Goal: Task Accomplishment & Management: Manage account settings

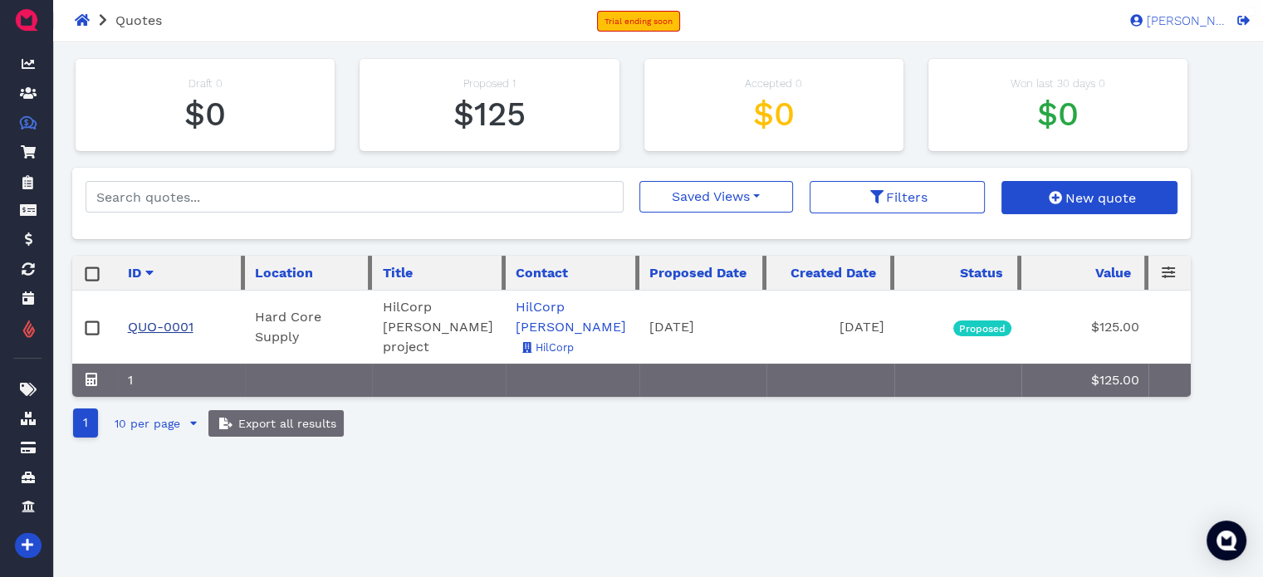
click at [166, 319] on link "QUO-0001" at bounding box center [161, 327] width 66 height 16
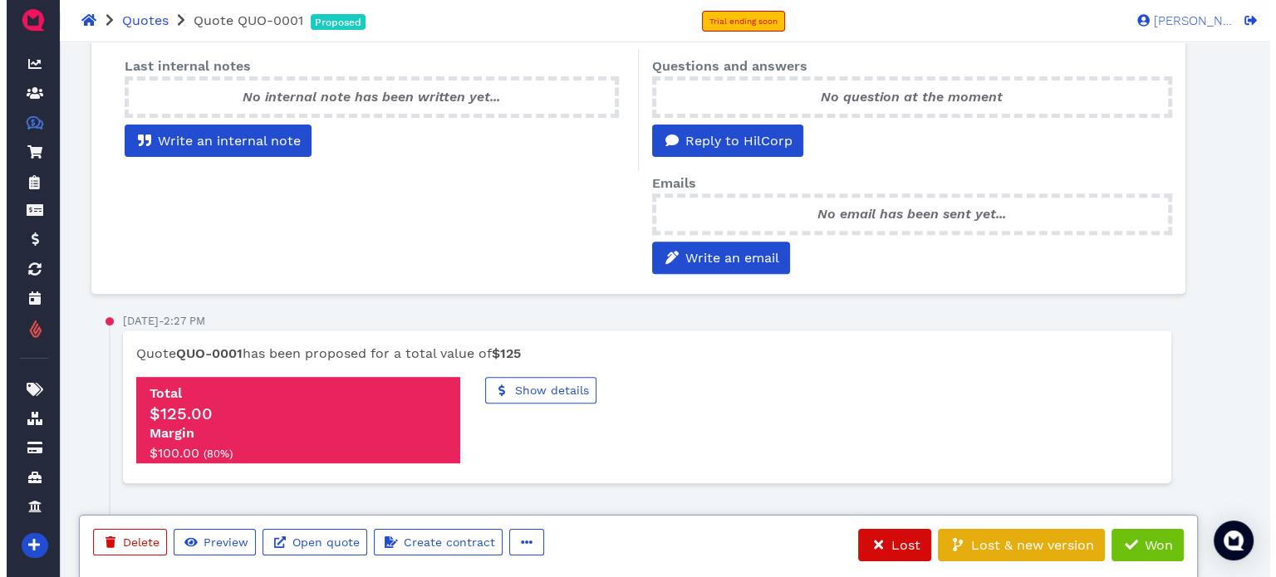
scroll to position [714, 0]
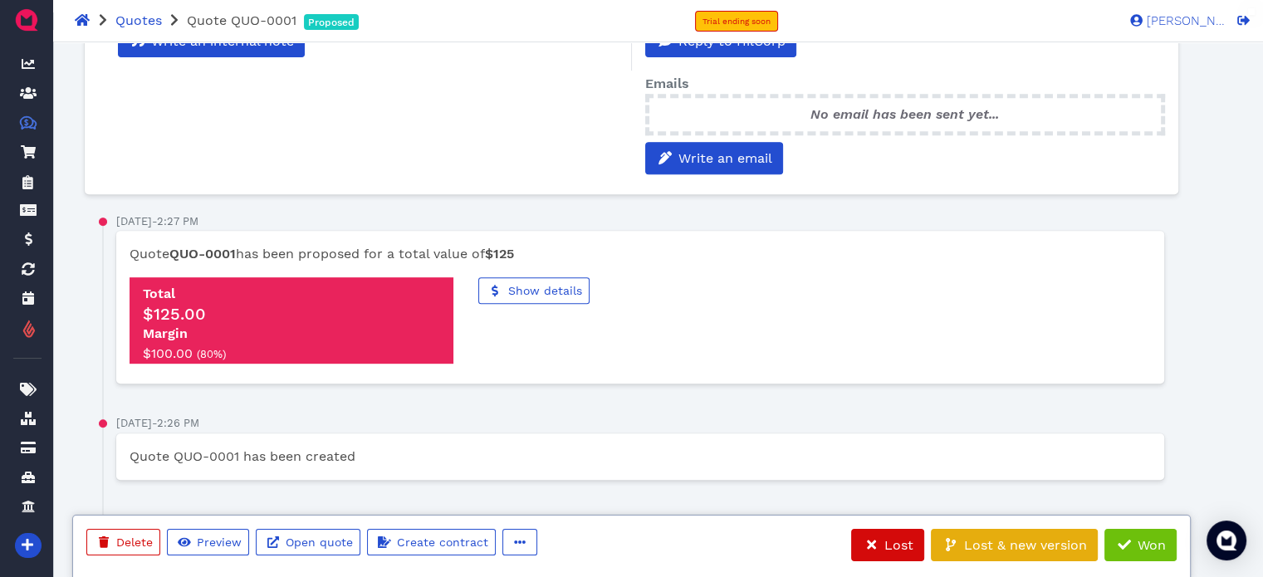
click at [370, 324] on div "Margin" at bounding box center [291, 334] width 297 height 20
click at [211, 547] on span "Preview" at bounding box center [217, 542] width 47 height 13
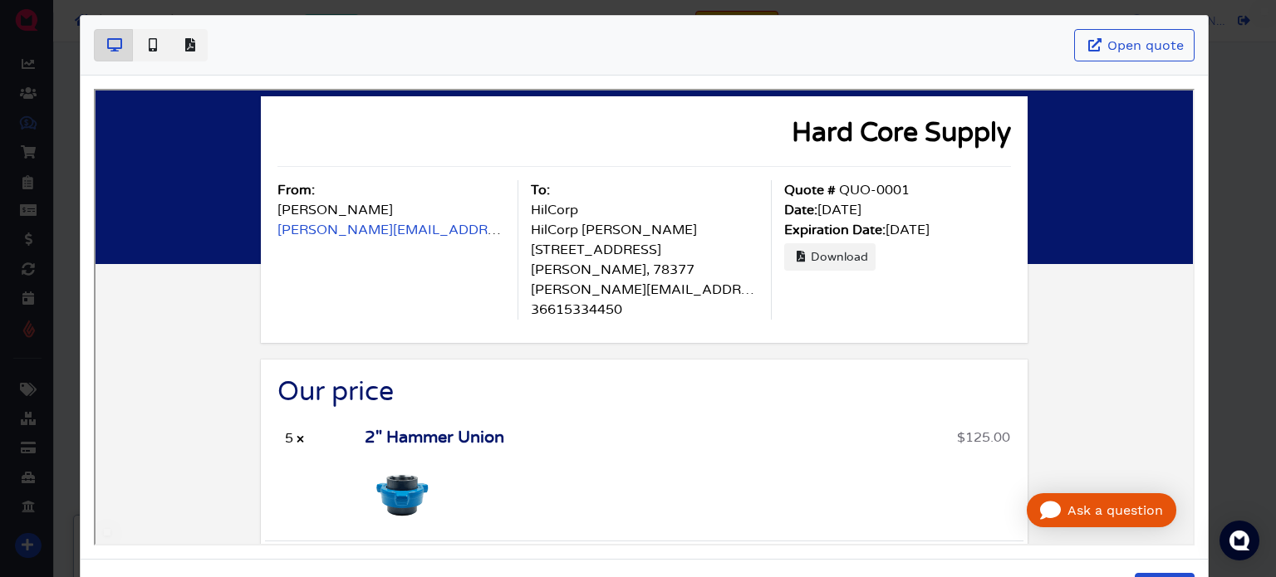
scroll to position [0, 0]
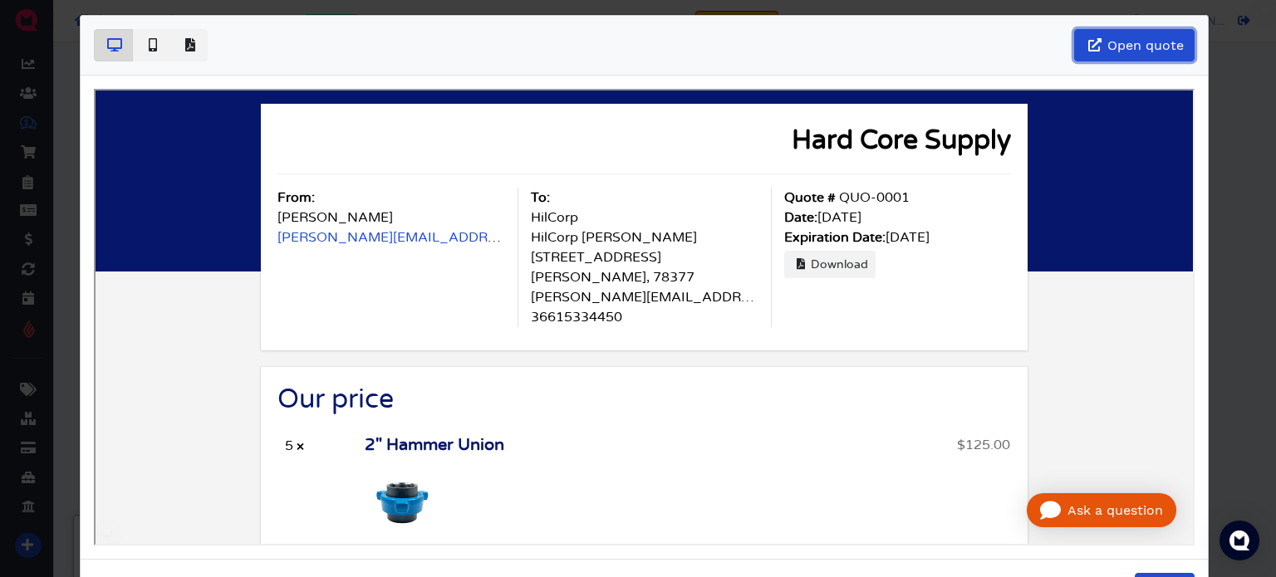
click at [1148, 37] on link "Open quote" at bounding box center [1134, 45] width 120 height 32
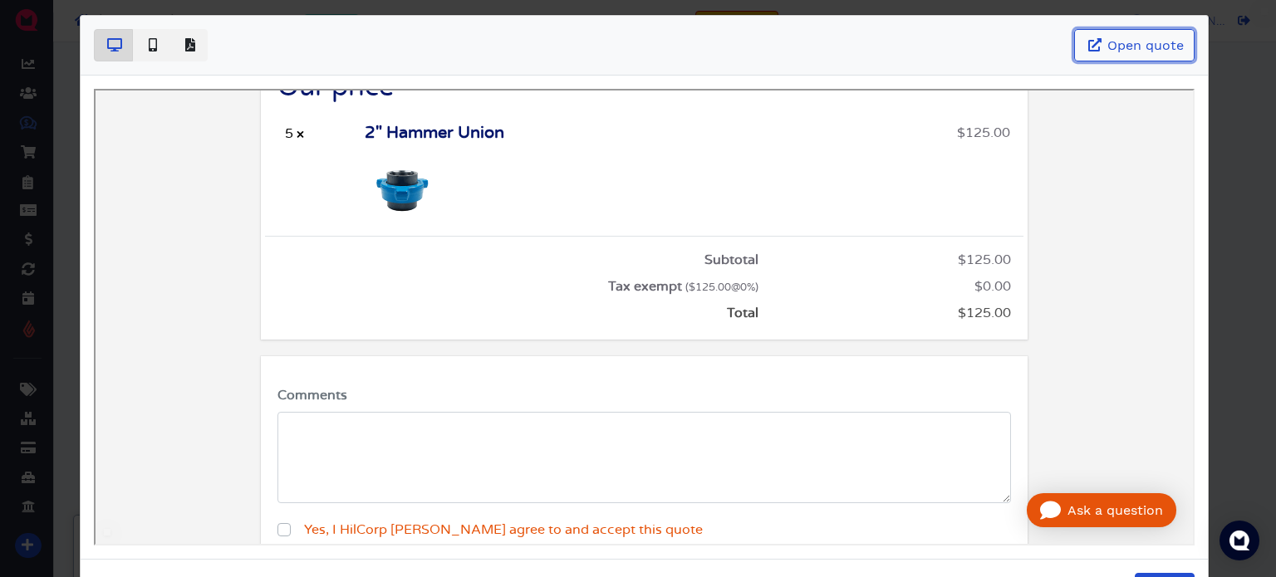
scroll to position [156, 0]
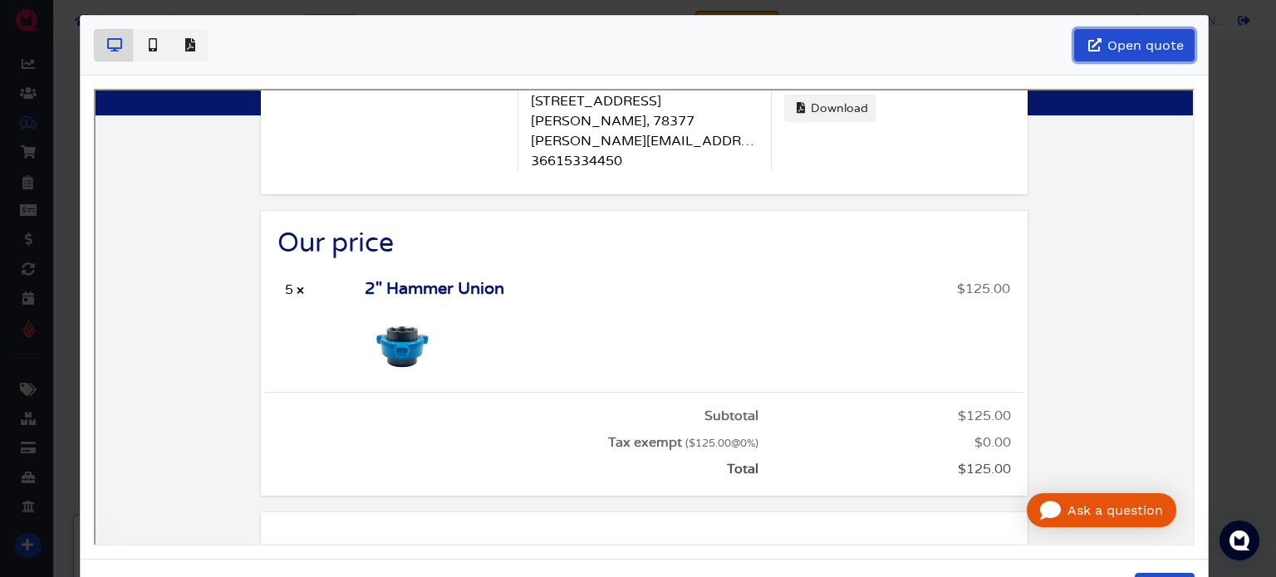
click at [1101, 55] on link "Open quote" at bounding box center [1134, 45] width 120 height 32
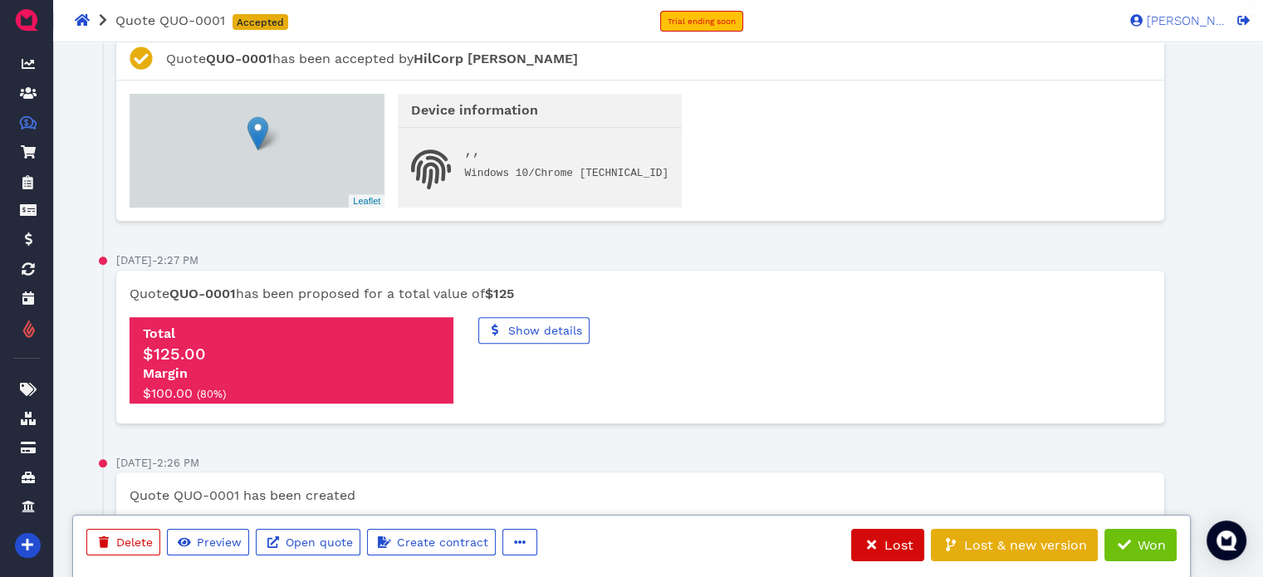
scroll to position [953, 0]
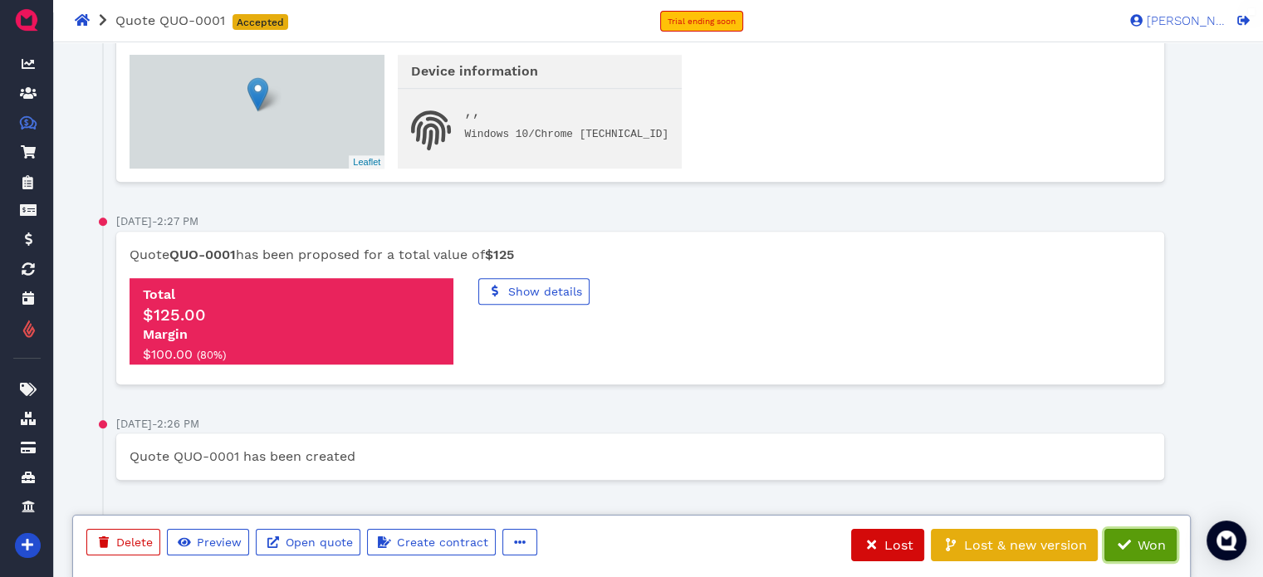
click at [1135, 551] on span "Won" at bounding box center [1150, 545] width 31 height 16
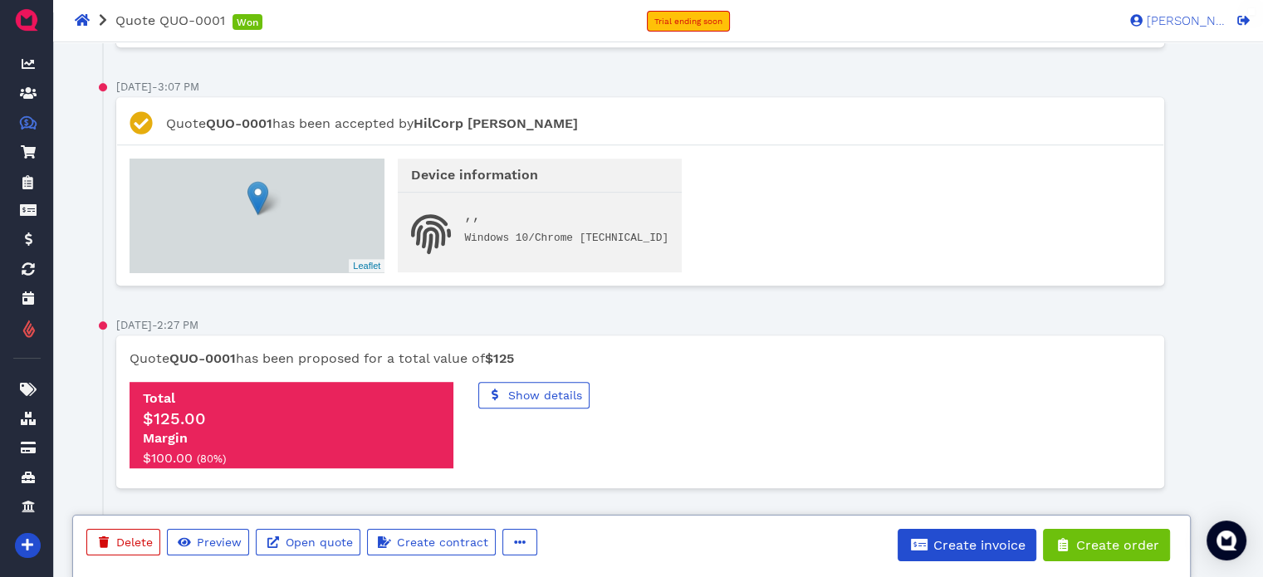
scroll to position [1056, 0]
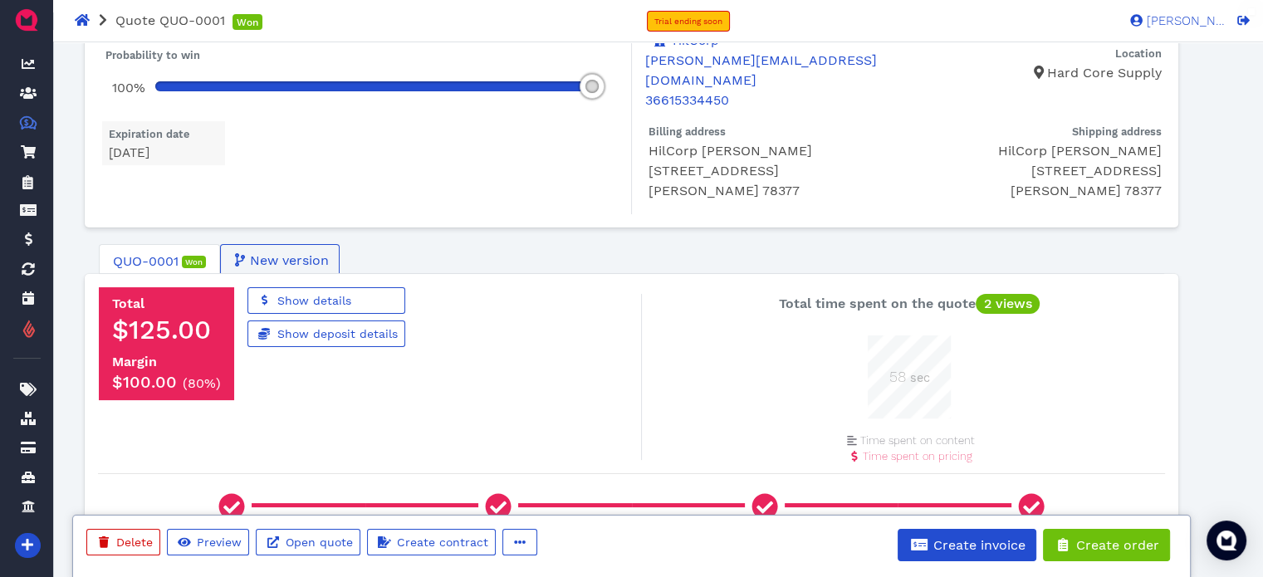
scroll to position [166, 0]
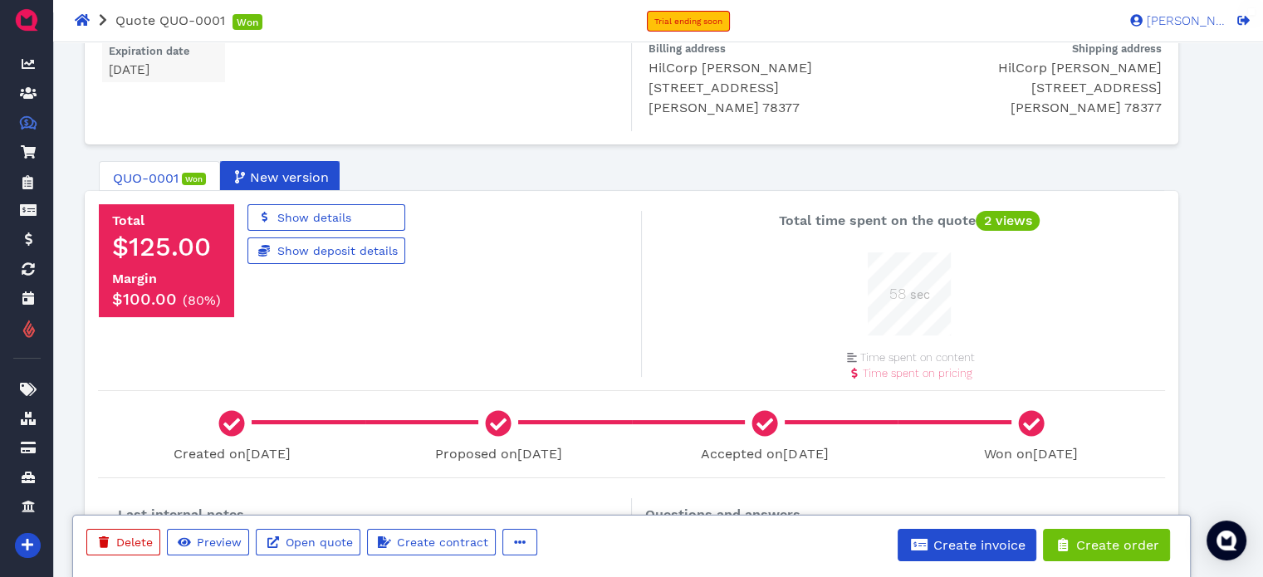
click at [265, 168] on span "New version" at bounding box center [287, 178] width 81 height 20
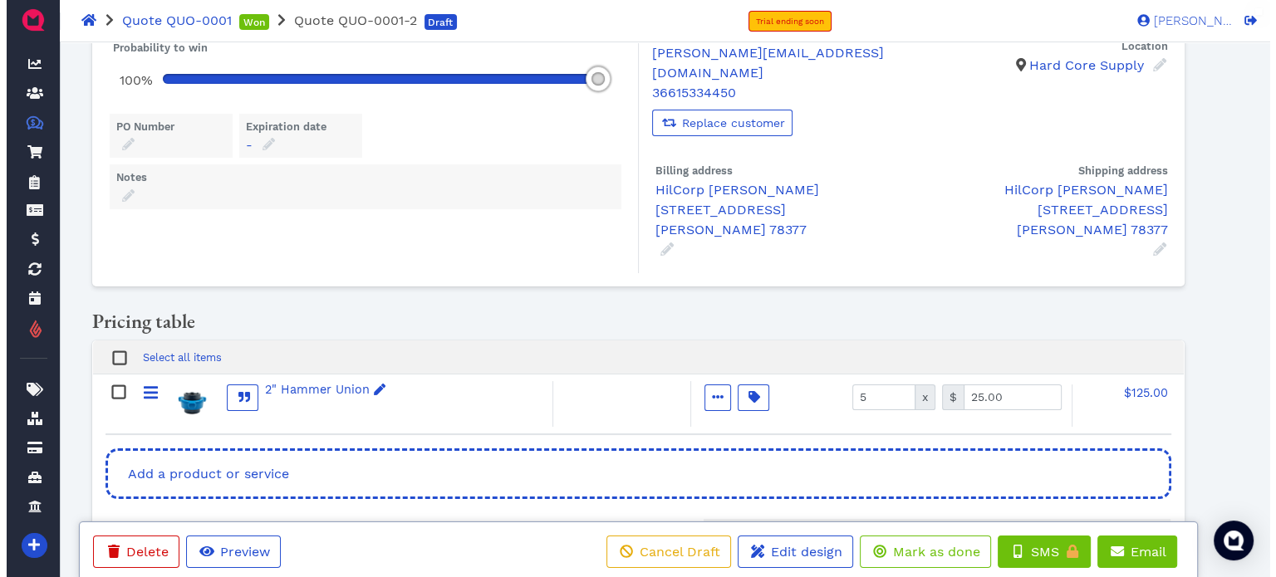
scroll to position [74, 0]
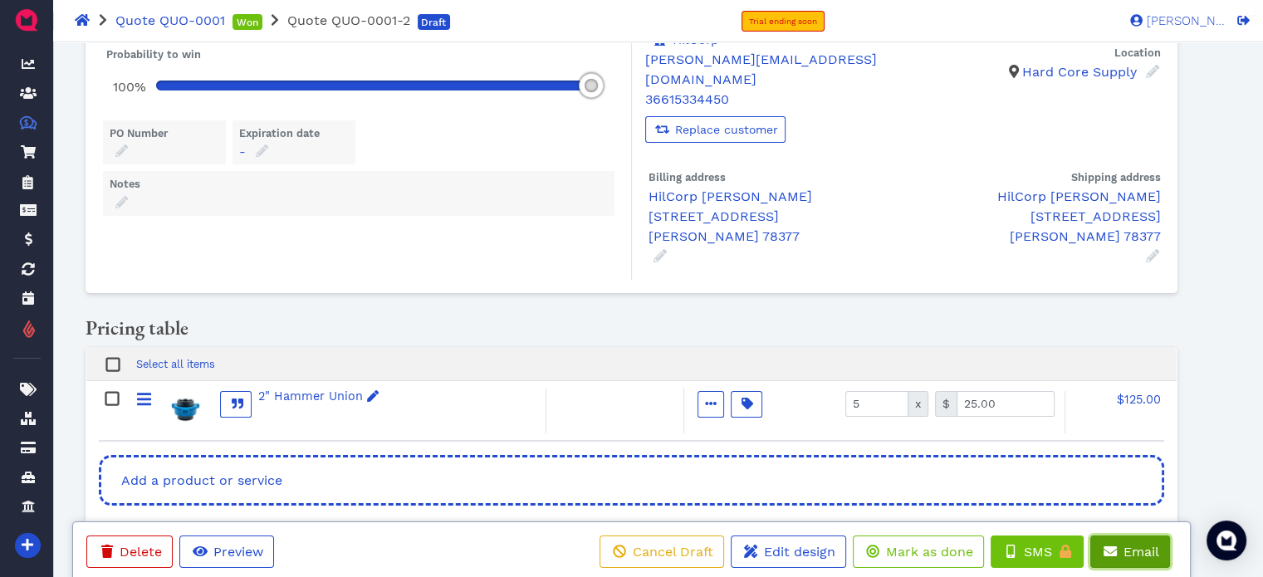
click at [1115, 553] on icon at bounding box center [1110, 551] width 13 height 10
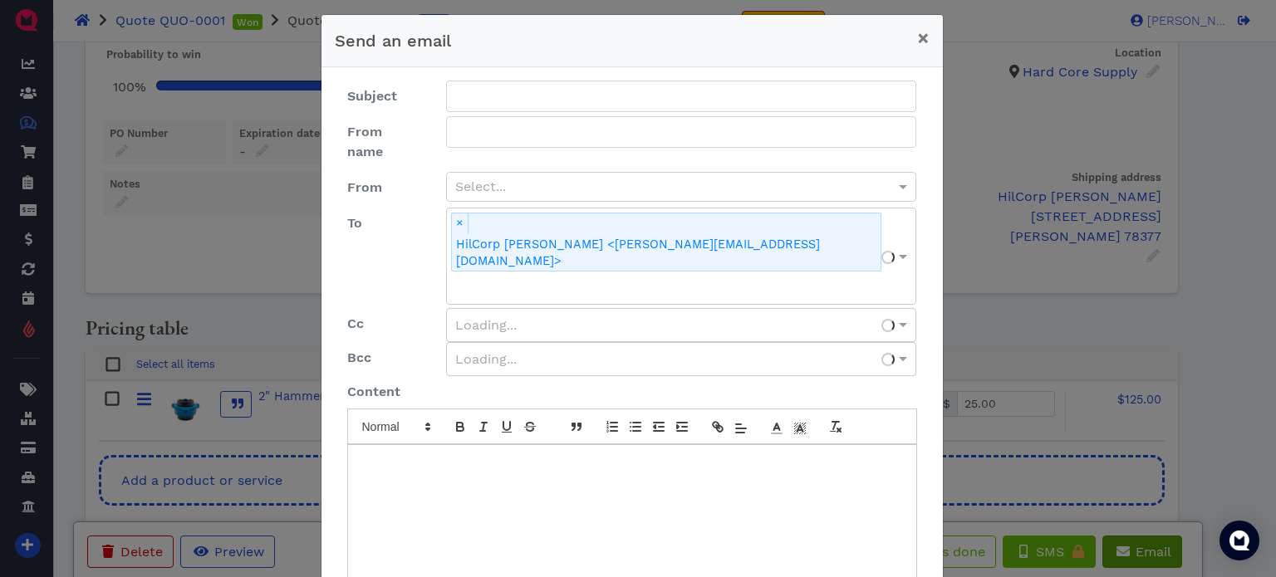
type input "Your proposal from Hard Core Supply"
type input "Open quote"
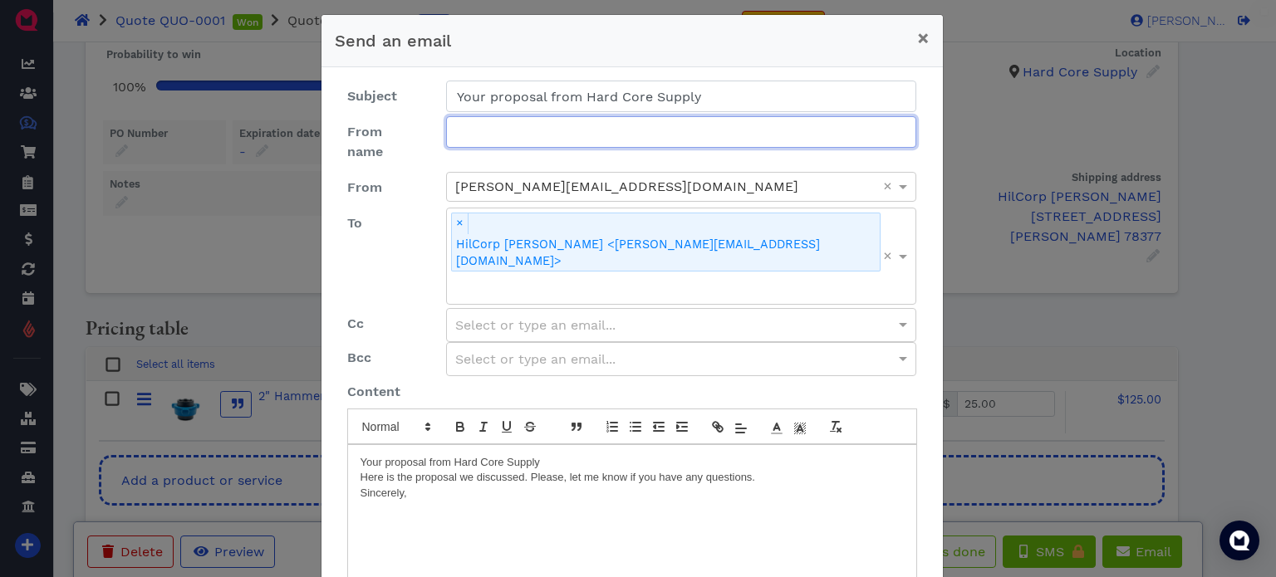
click at [522, 133] on input "From name" at bounding box center [681, 132] width 471 height 32
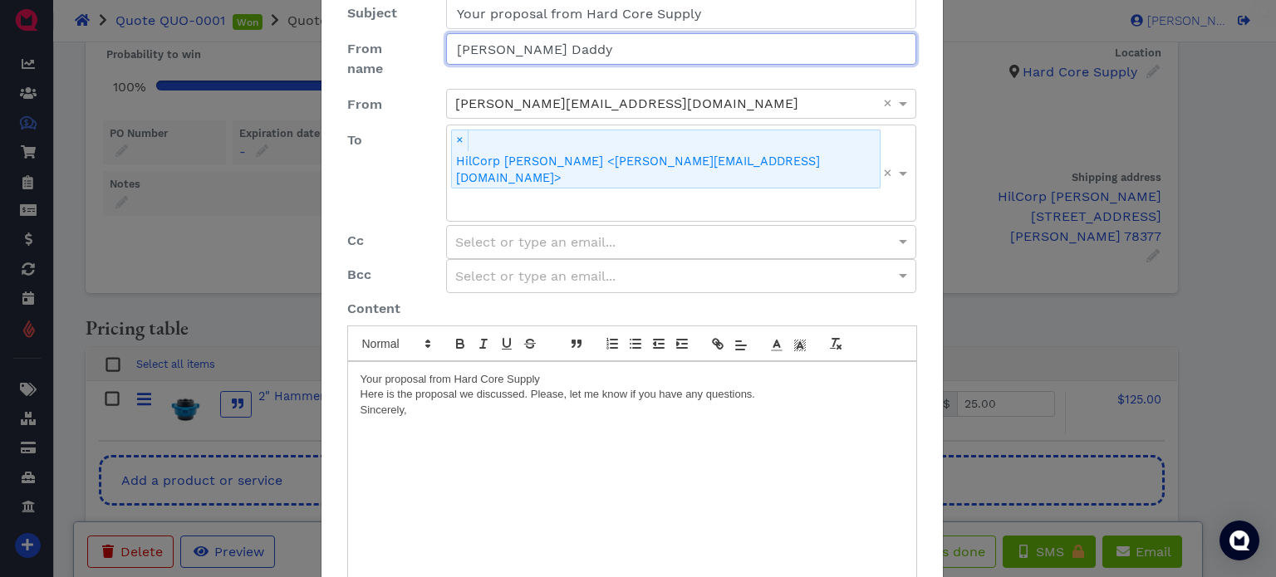
scroll to position [153, 0]
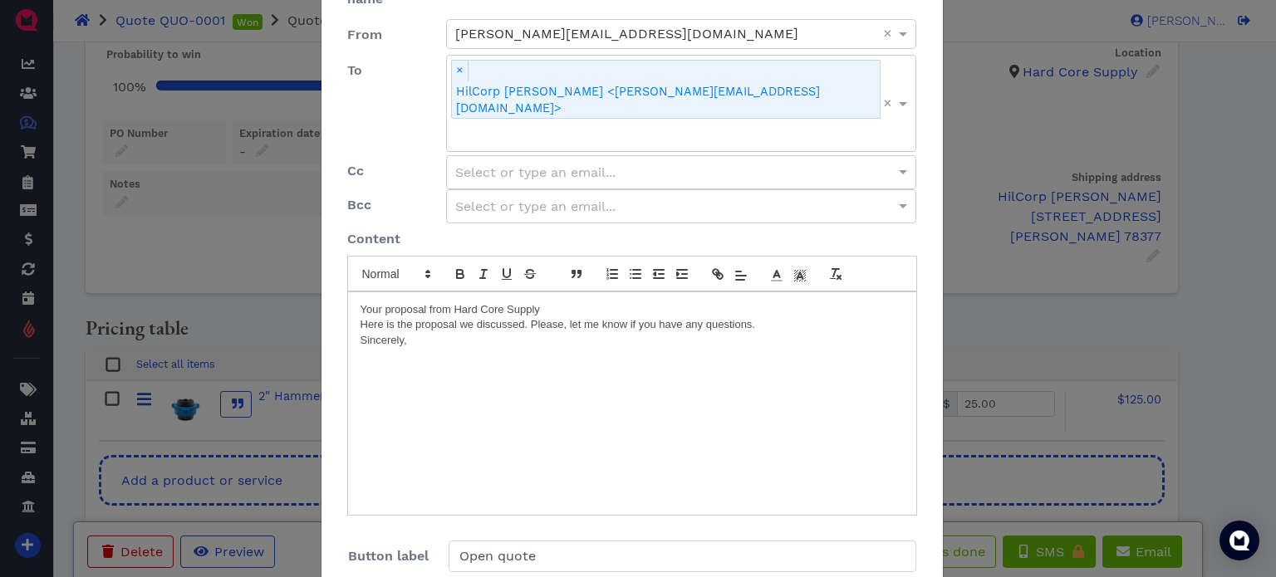
type input "Mack Daddy"
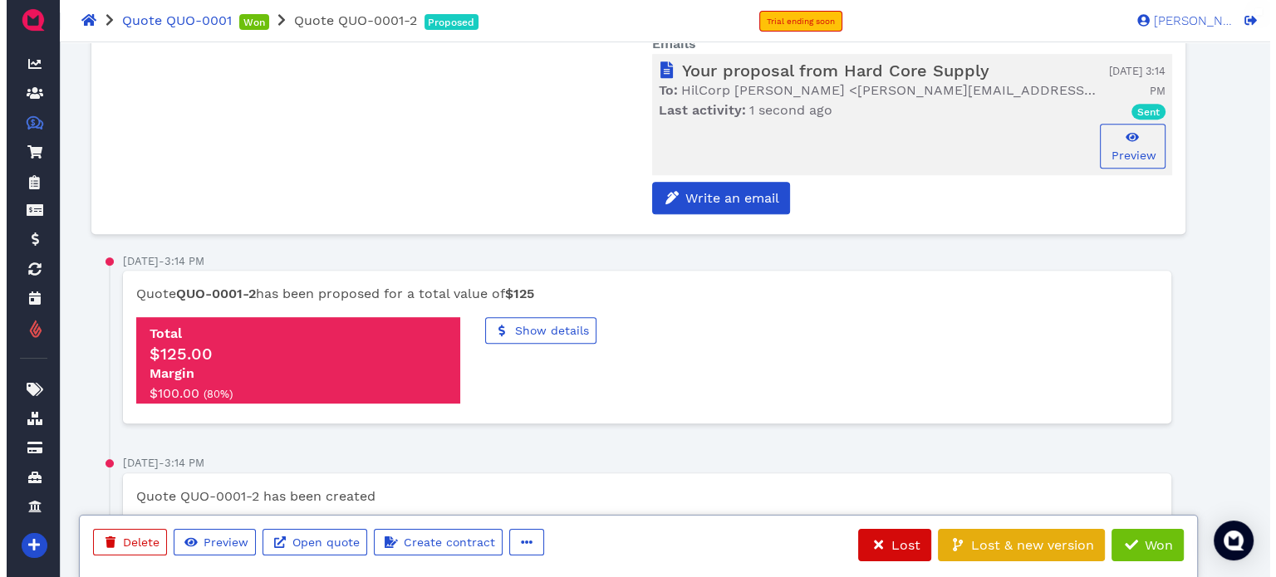
scroll to position [756, 0]
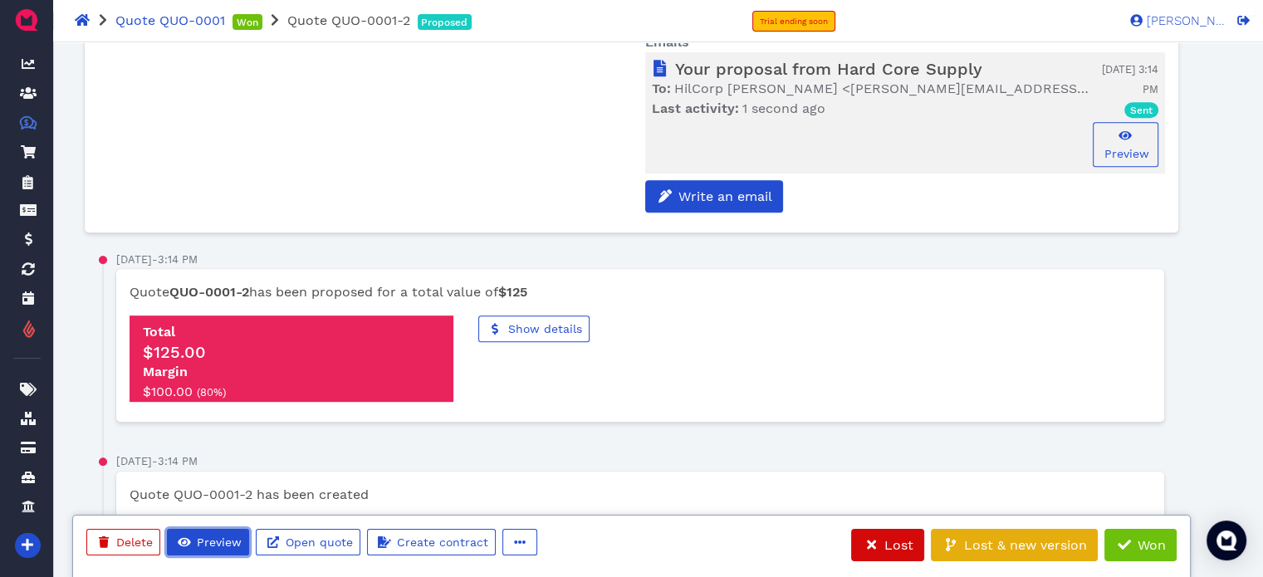
click at [216, 554] on button "Preview" at bounding box center [208, 542] width 82 height 27
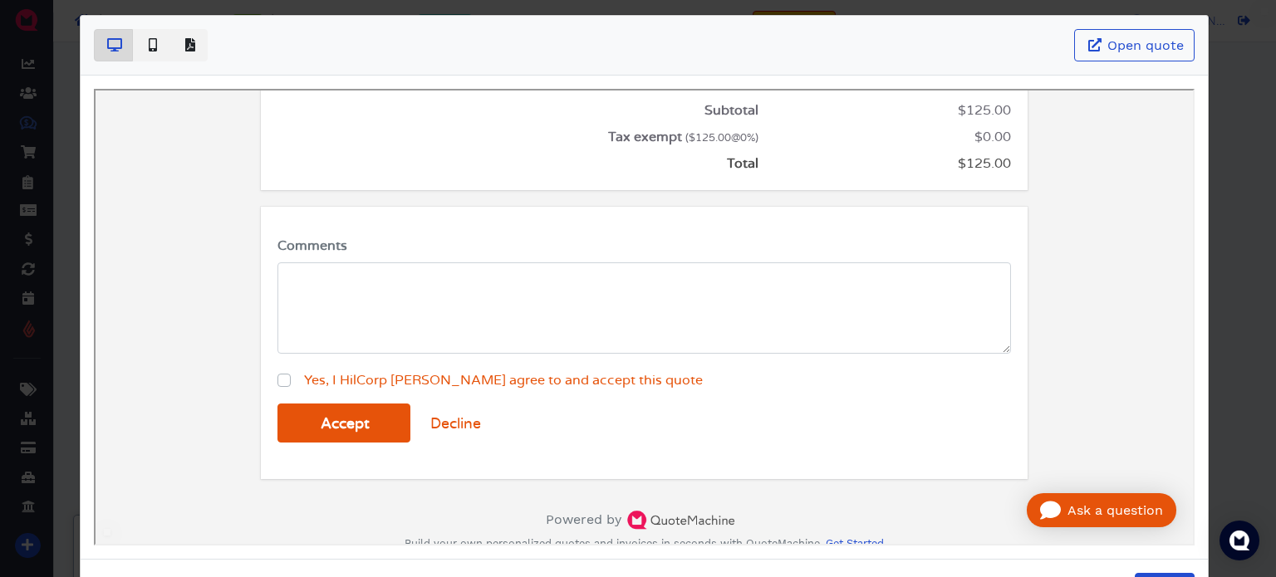
scroll to position [488, 0]
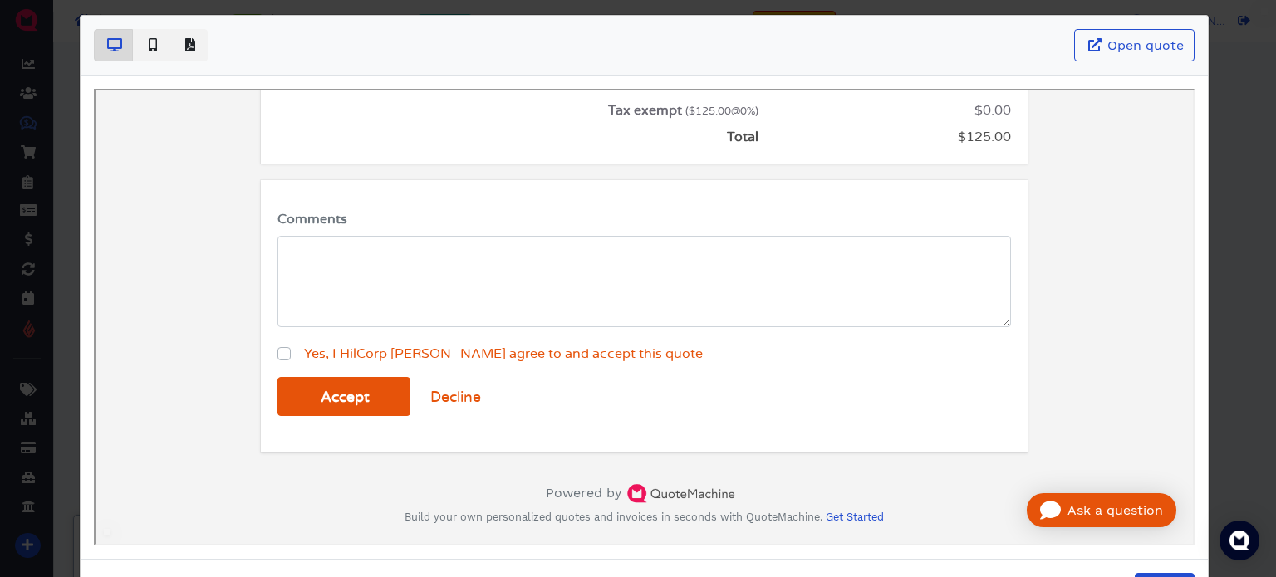
click at [296, 355] on label "Yes, I HilCorp Refugio agree to and accept this quote" at bounding box center [502, 352] width 412 height 20
click at [276, 355] on input "Yes, I HilCorp Refugio agree to and accept this quote" at bounding box center [282, 350] width 13 height 17
checkbox input "true"
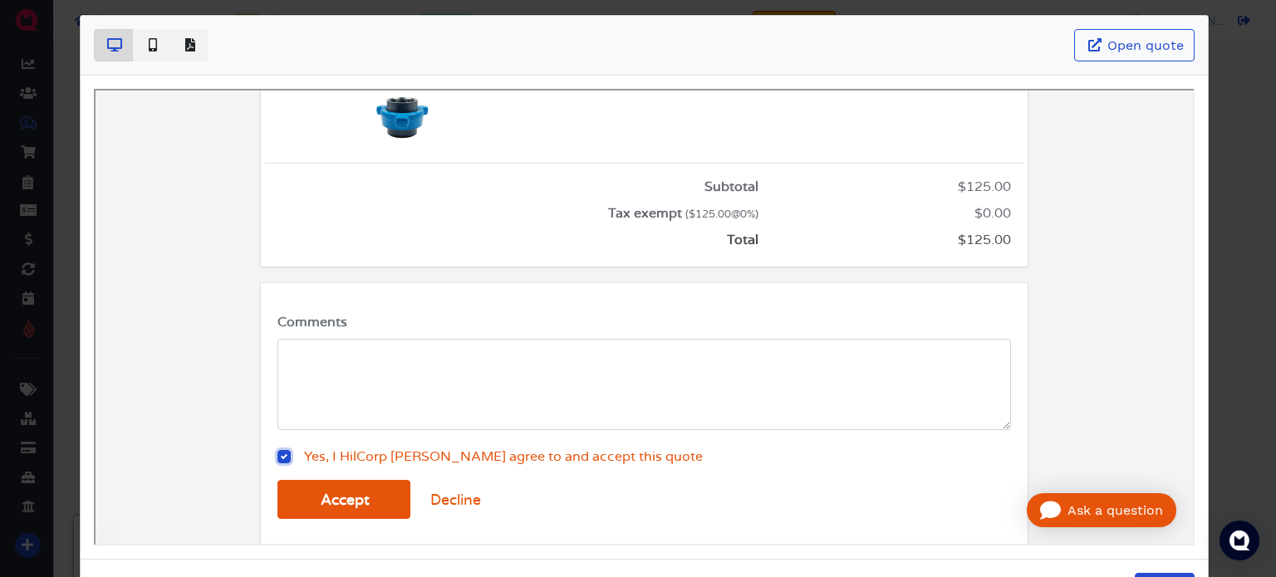
scroll to position [415, 0]
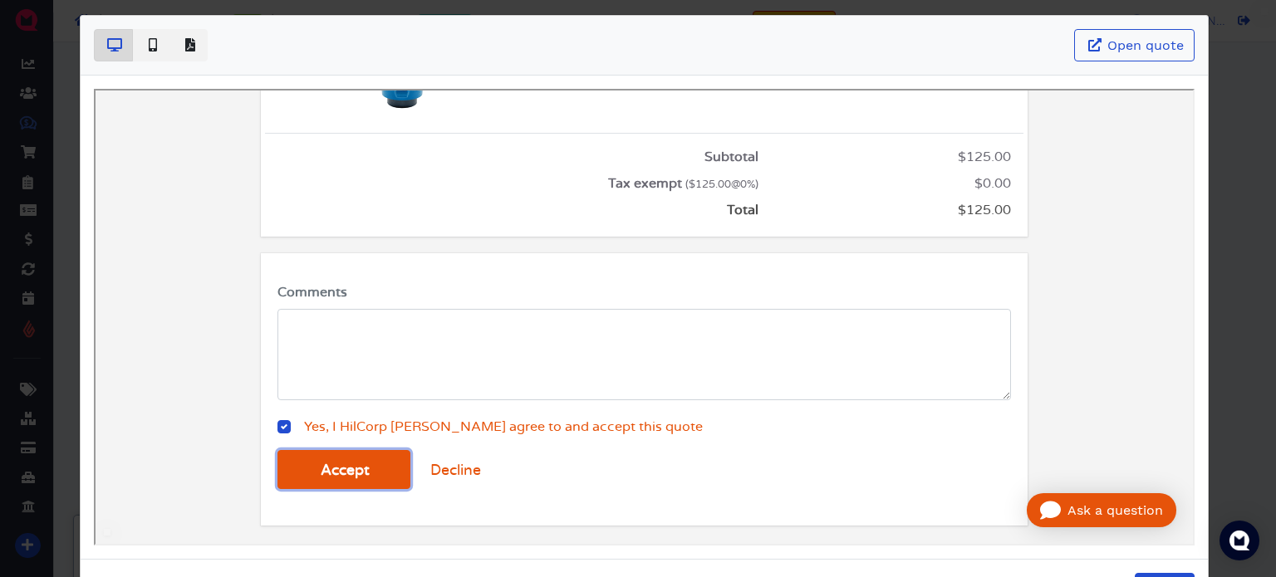
click at [324, 458] on button "Accept" at bounding box center [342, 467] width 133 height 39
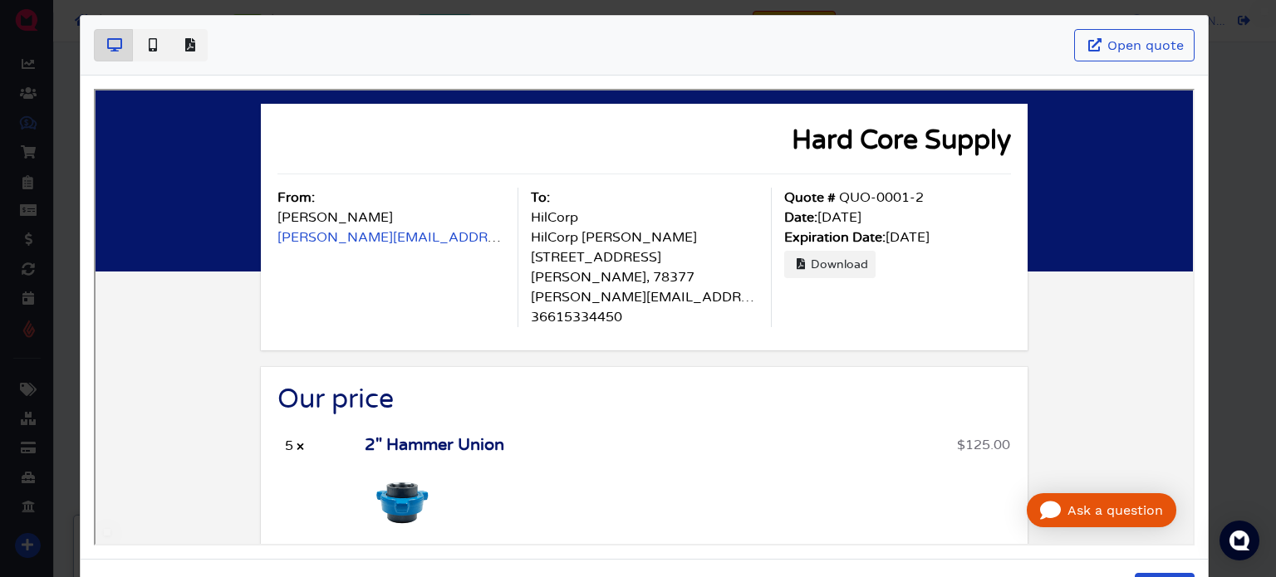
scroll to position [0, 0]
click at [151, 52] on span "Basic example" at bounding box center [151, 46] width 17 height 20
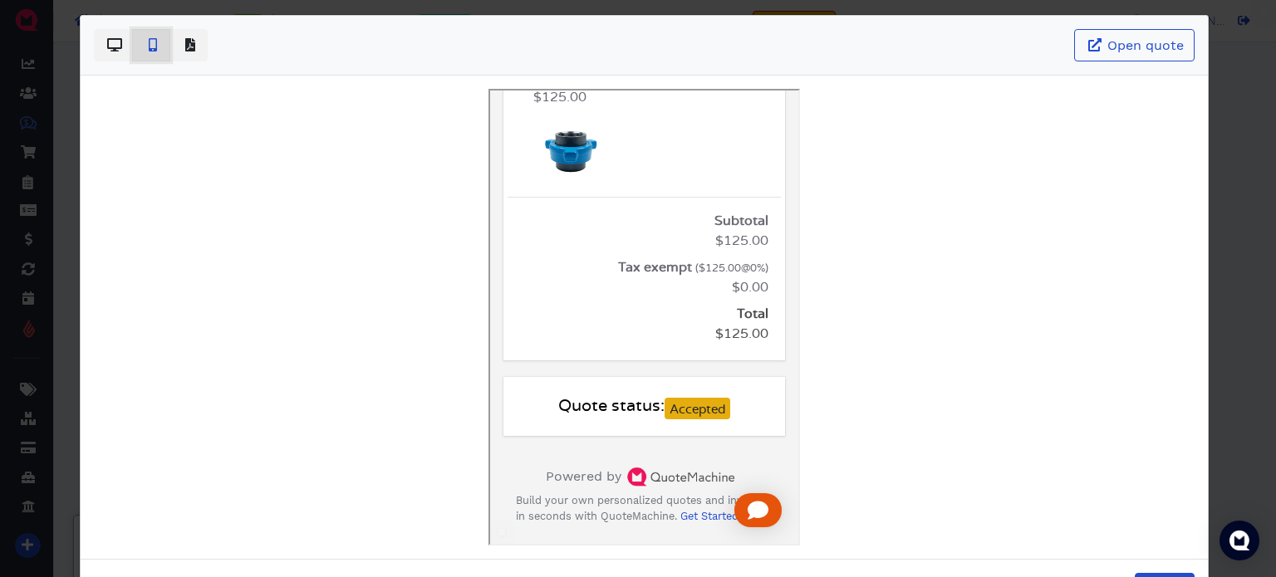
scroll to position [576, 0]
click at [746, 511] on icon at bounding box center [756, 509] width 21 height 18
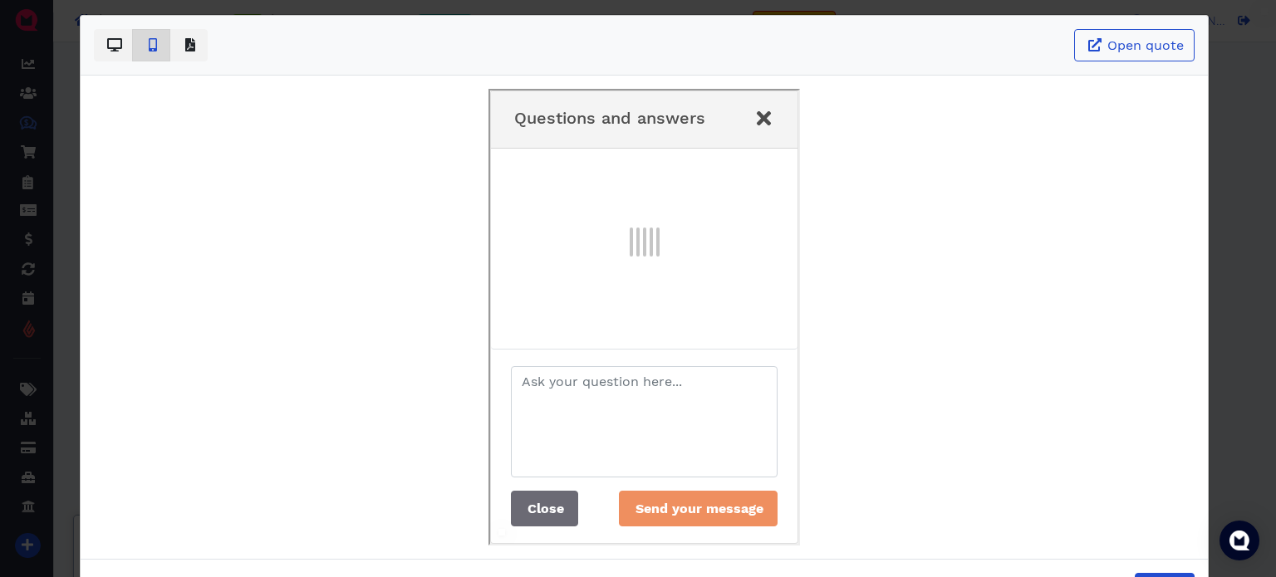
scroll to position [7, 0]
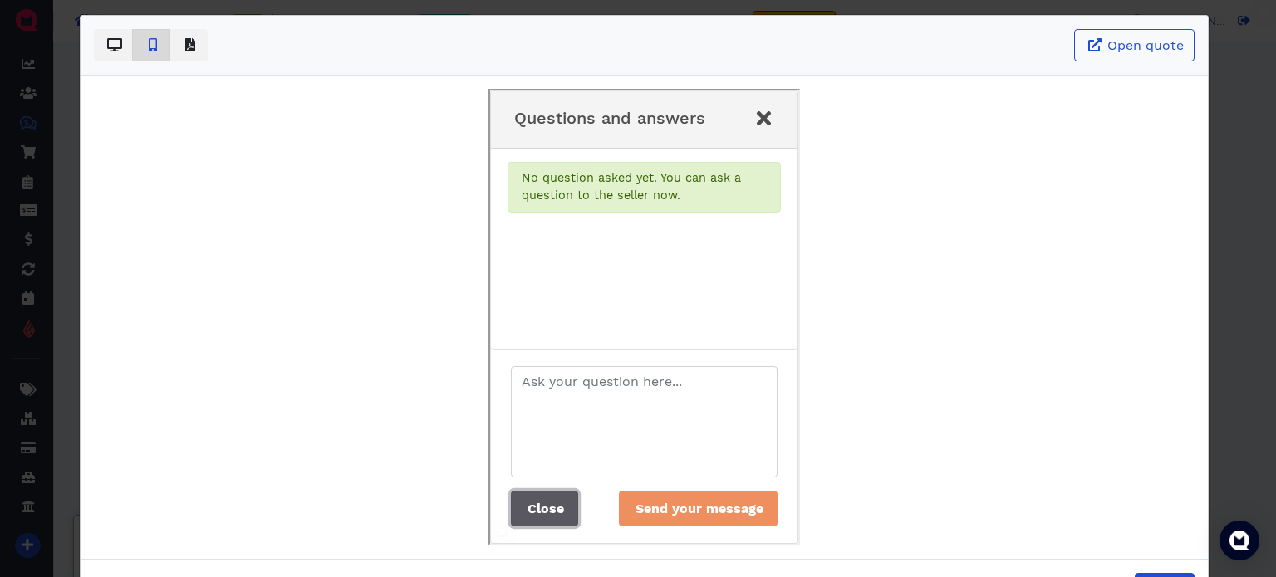
click at [544, 511] on span "Close" at bounding box center [542, 507] width 39 height 16
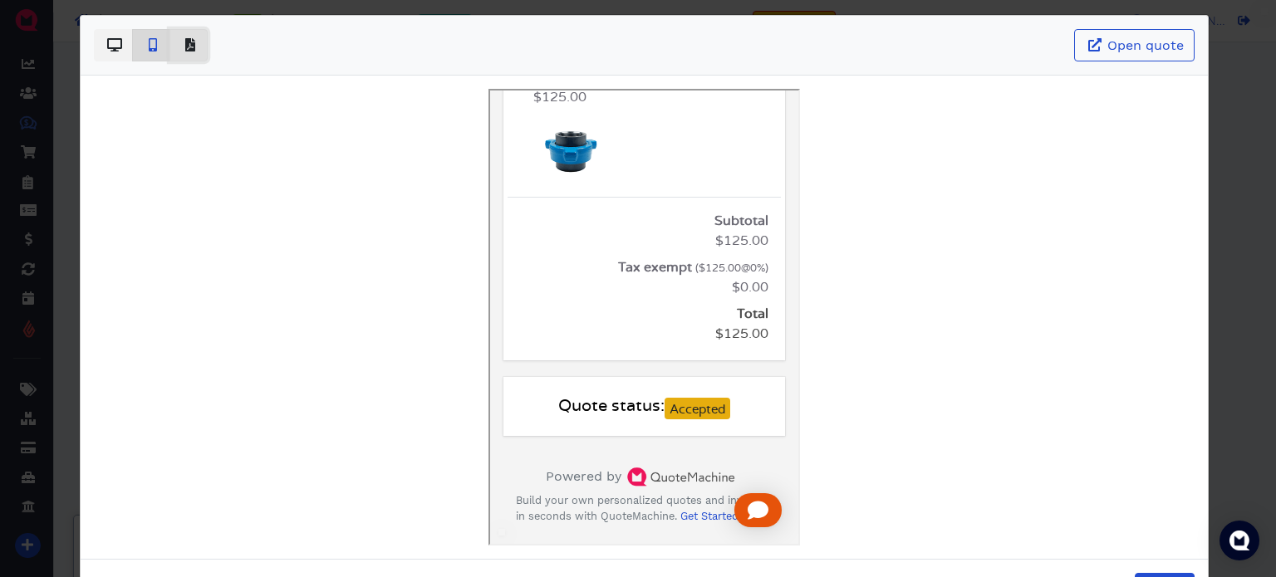
click at [192, 51] on icon "Basic example" at bounding box center [190, 44] width 10 height 13
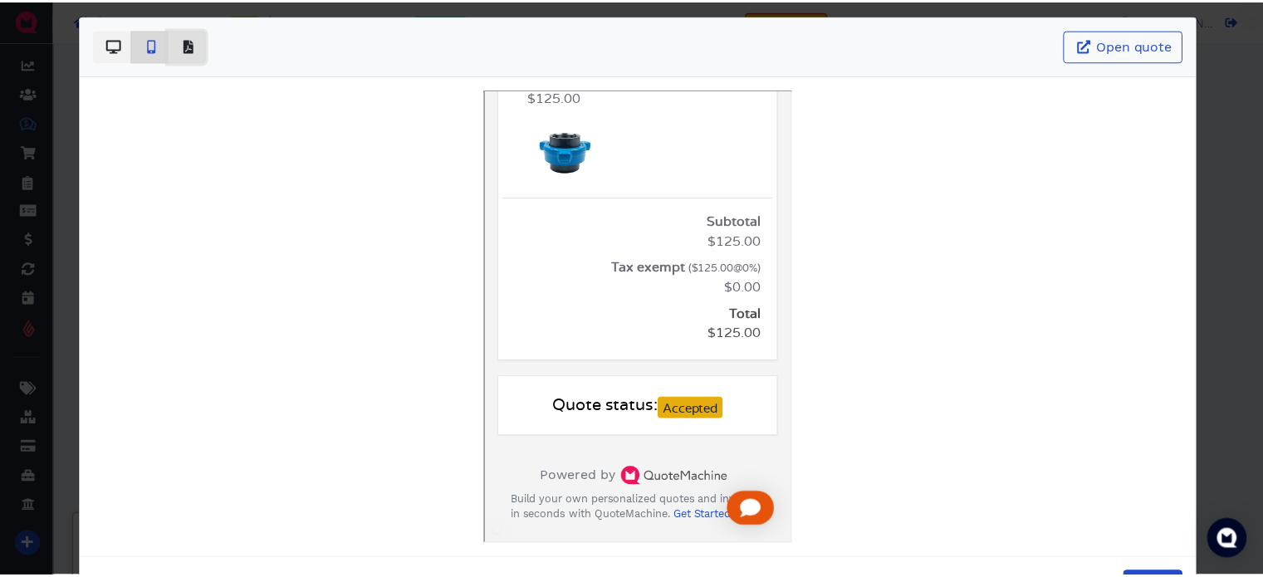
scroll to position [0, 0]
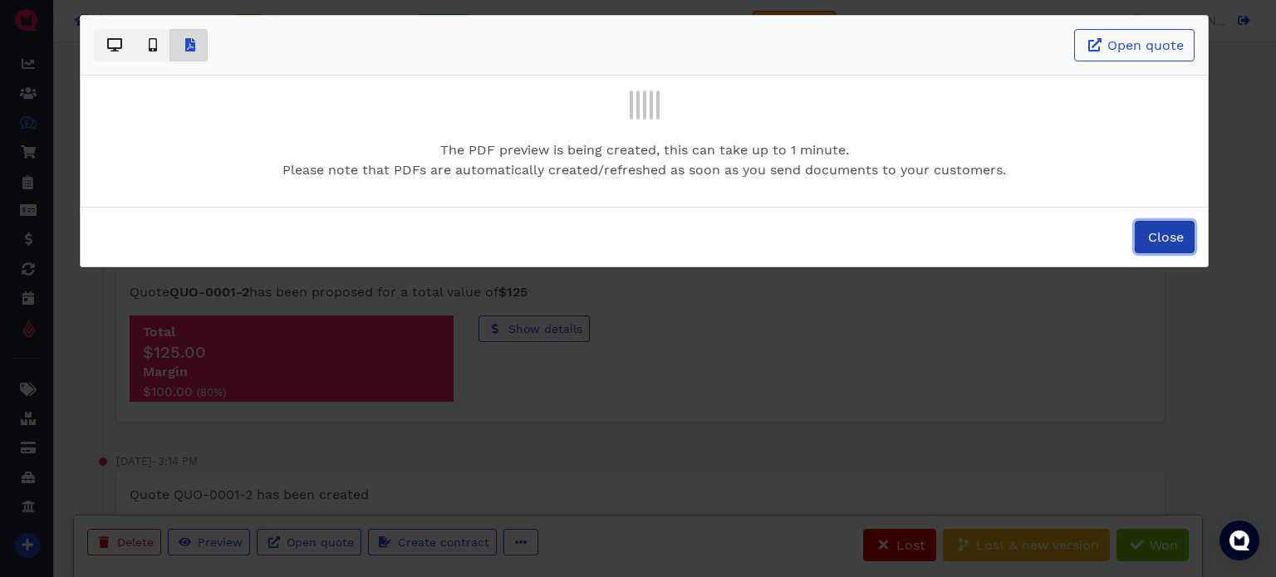
click at [1178, 235] on span "Close" at bounding box center [1164, 237] width 38 height 16
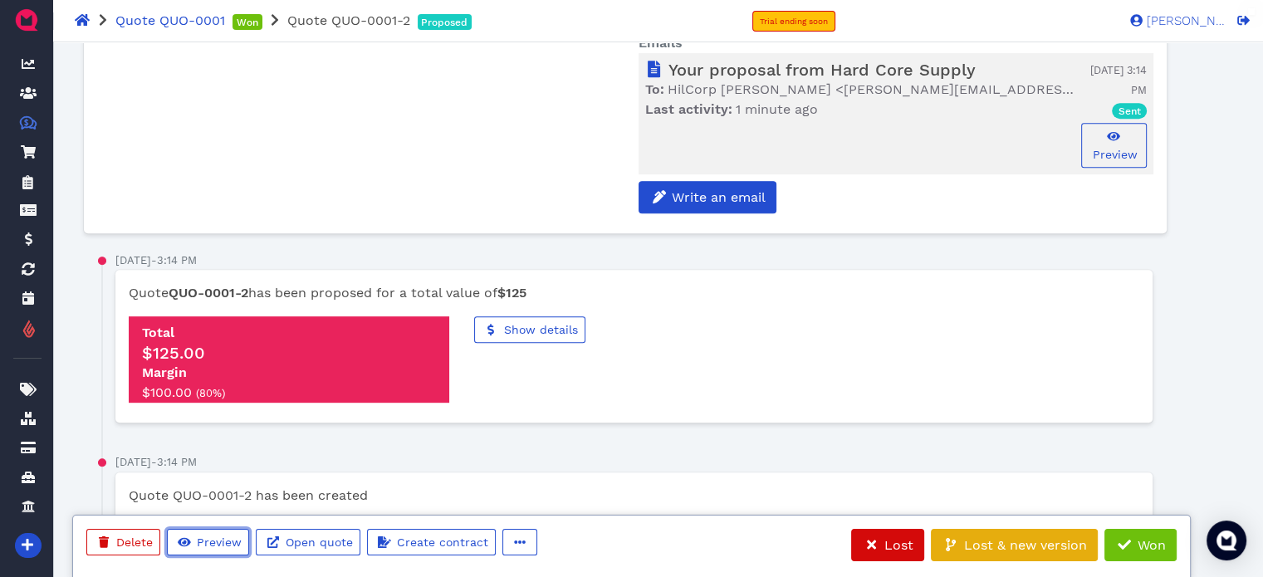
scroll to position [756, 0]
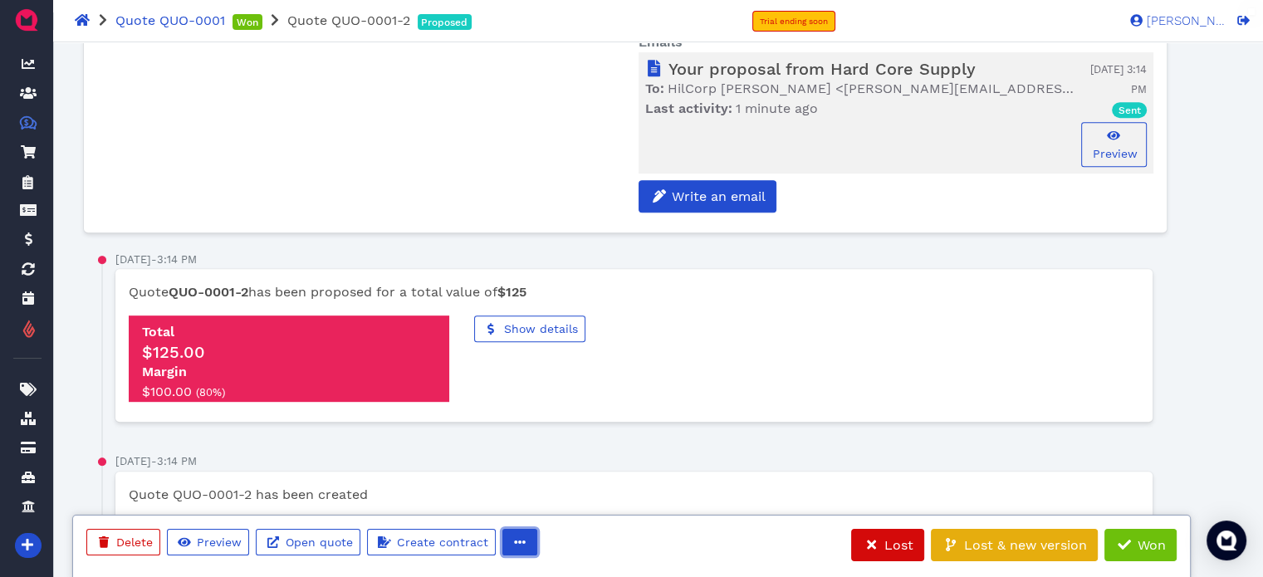
click at [521, 546] on span "button" at bounding box center [518, 542] width 17 height 17
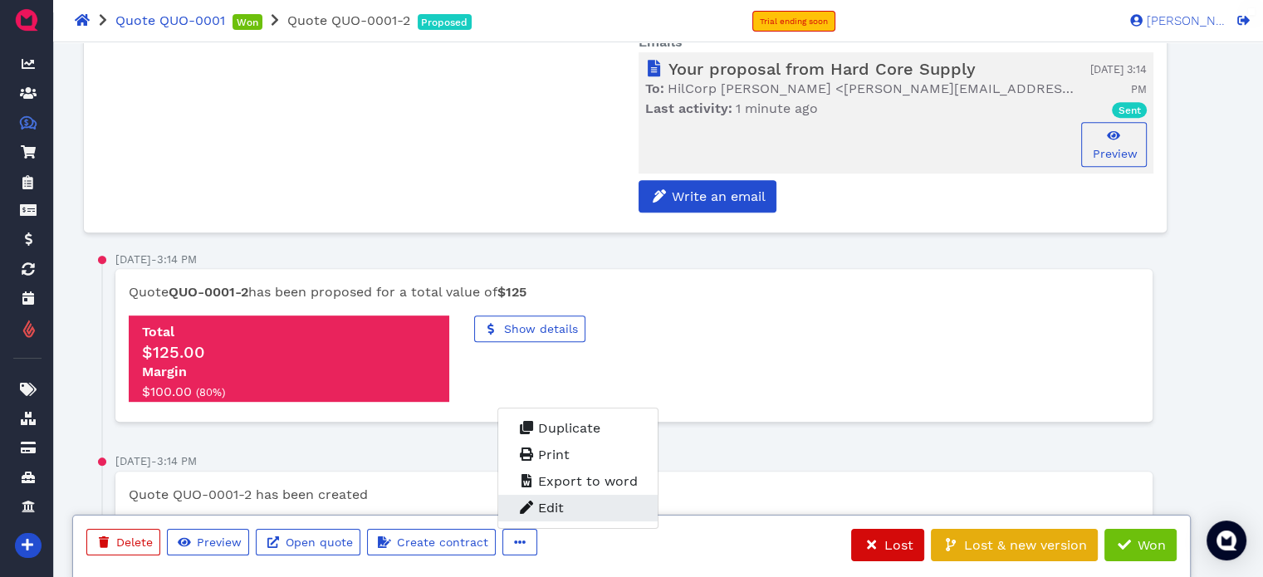
click at [546, 508] on span "Edit" at bounding box center [551, 508] width 26 height 16
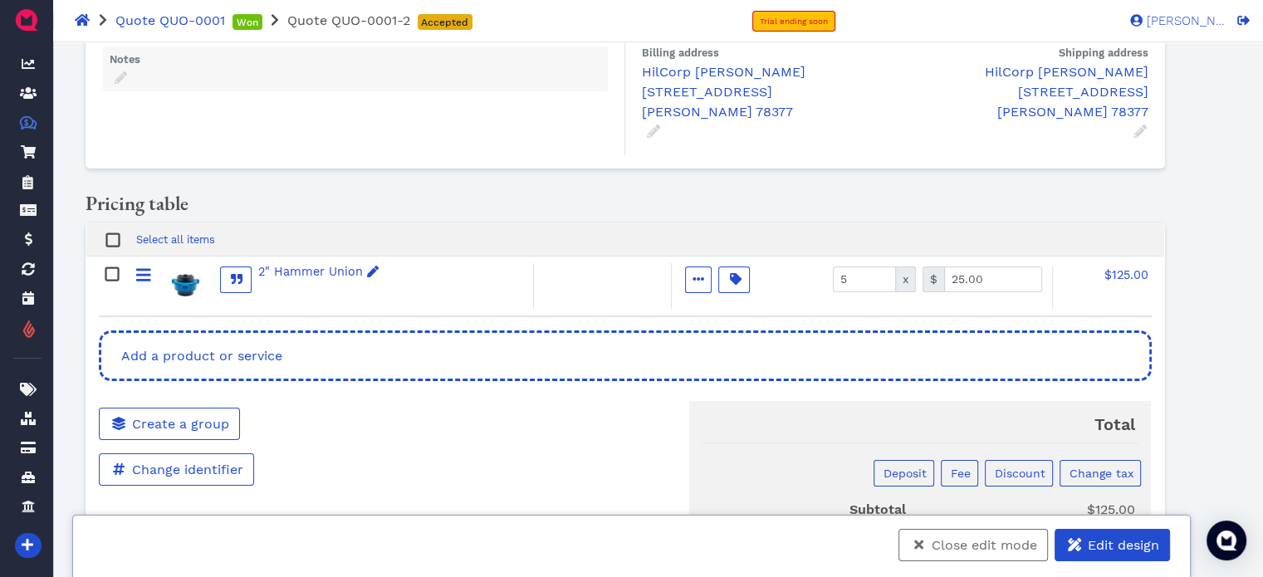
scroll to position [332, 0]
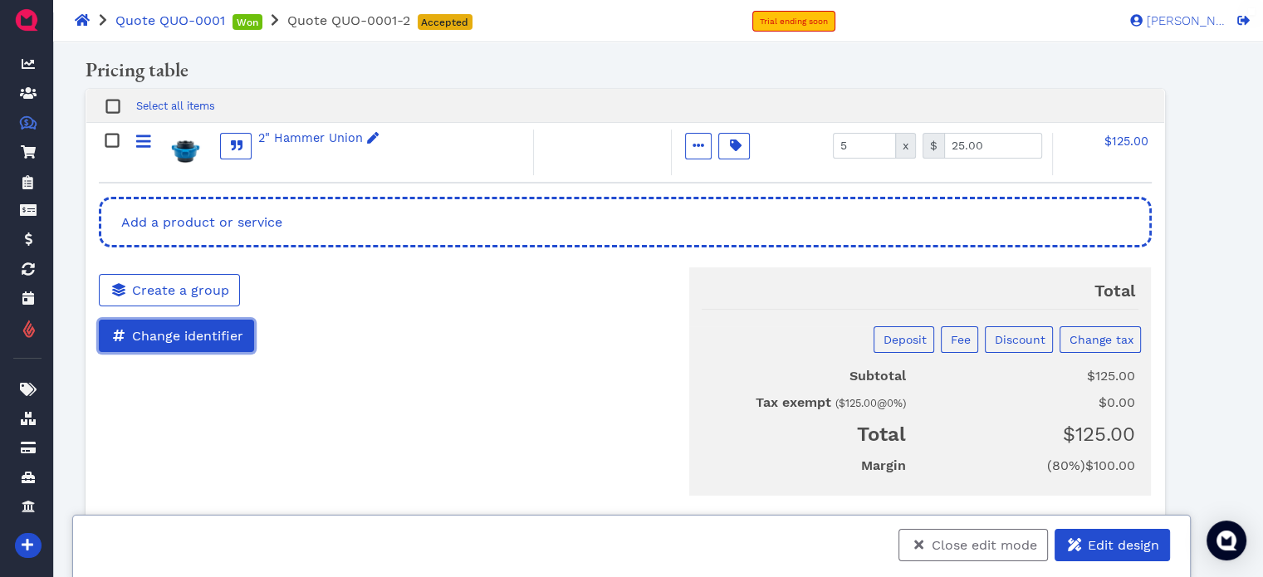
click at [164, 328] on span "Change identifier" at bounding box center [187, 336] width 114 height 16
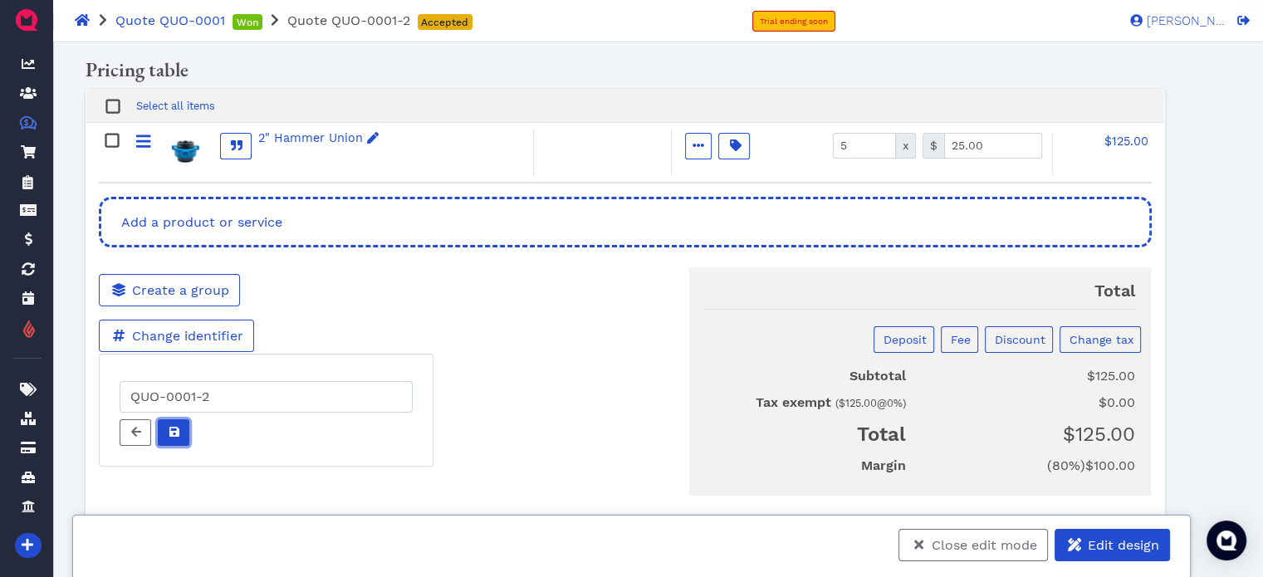
click at [174, 424] on span at bounding box center [173, 432] width 17 height 17
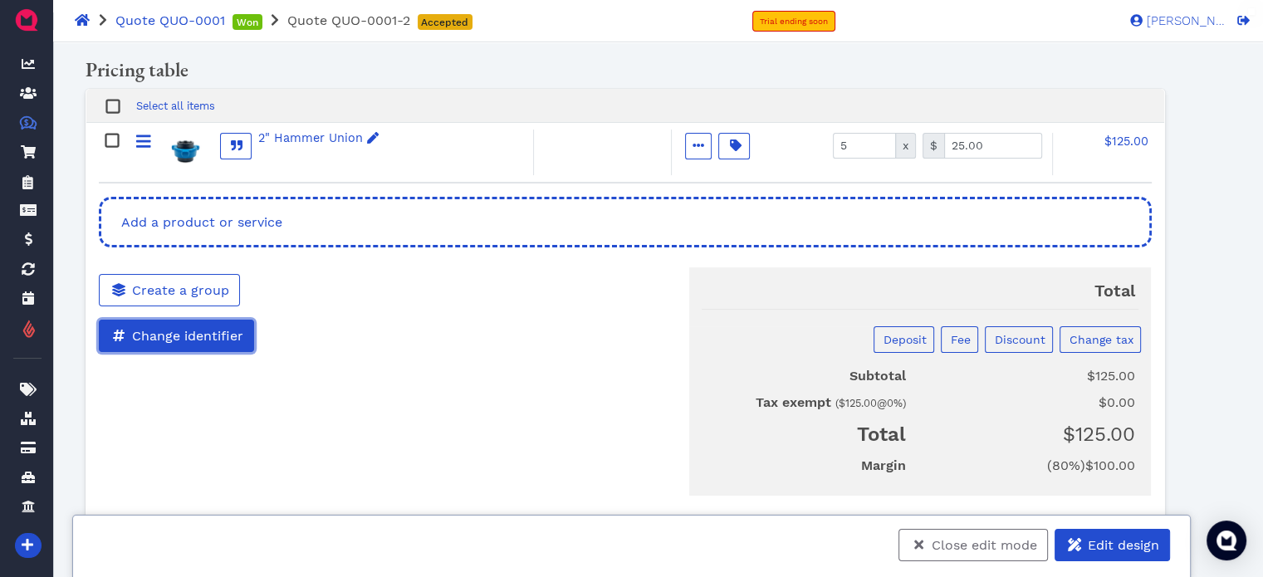
click at [176, 328] on span "Change identifier" at bounding box center [187, 336] width 114 height 16
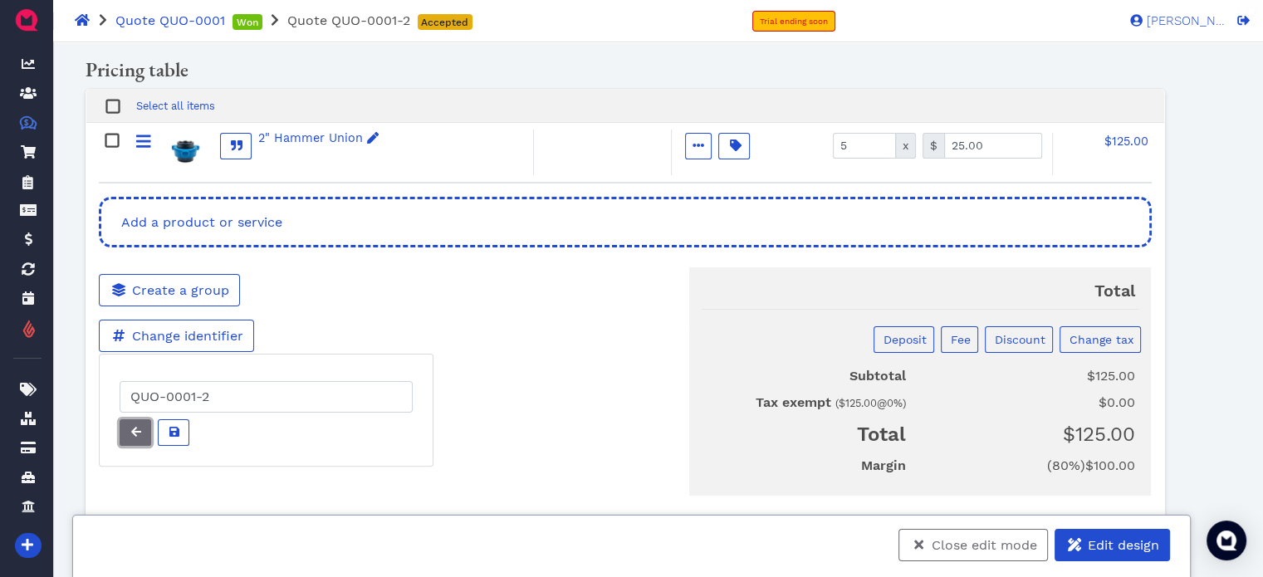
click at [136, 424] on span at bounding box center [135, 432] width 17 height 17
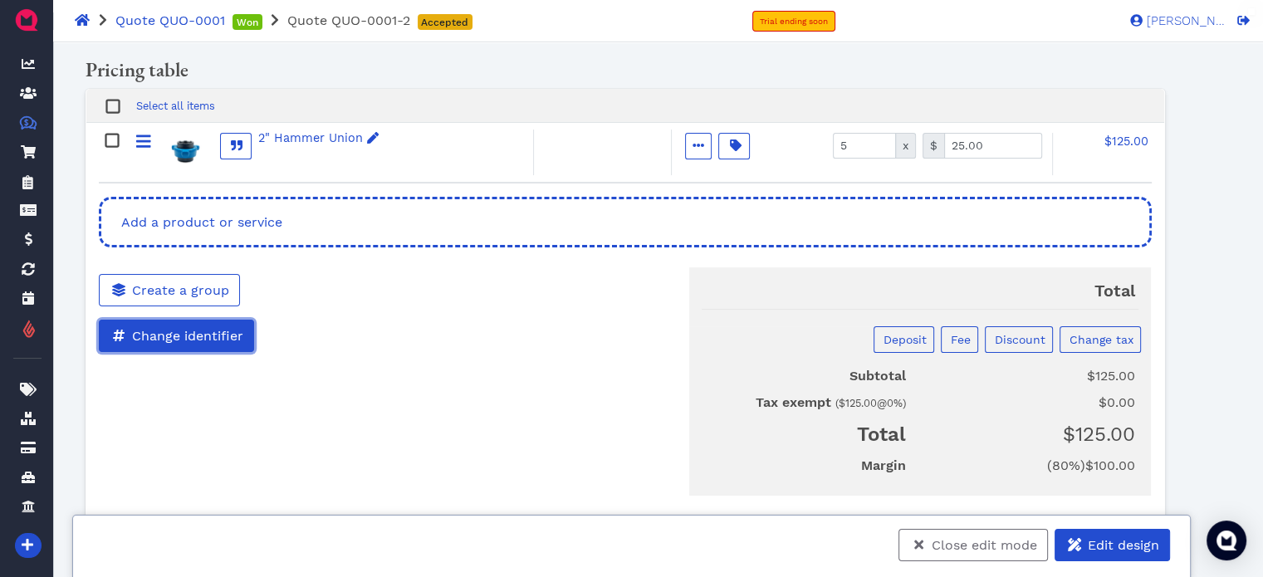
click at [150, 320] on link "Change identifier" at bounding box center [176, 336] width 155 height 32
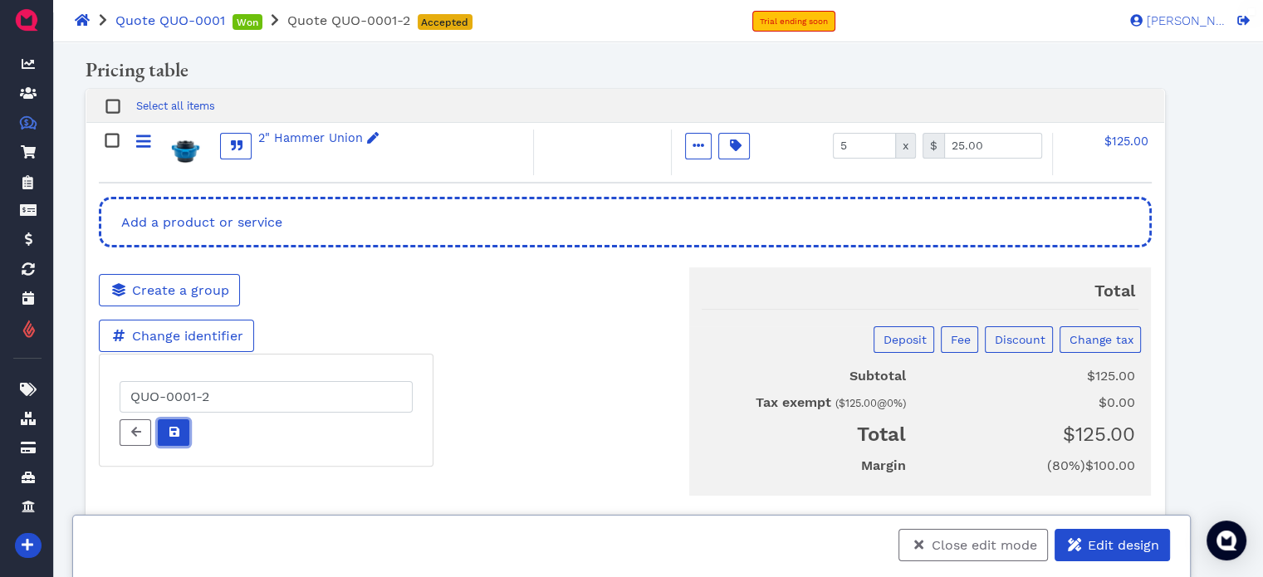
click at [174, 427] on icon at bounding box center [174, 432] width 10 height 10
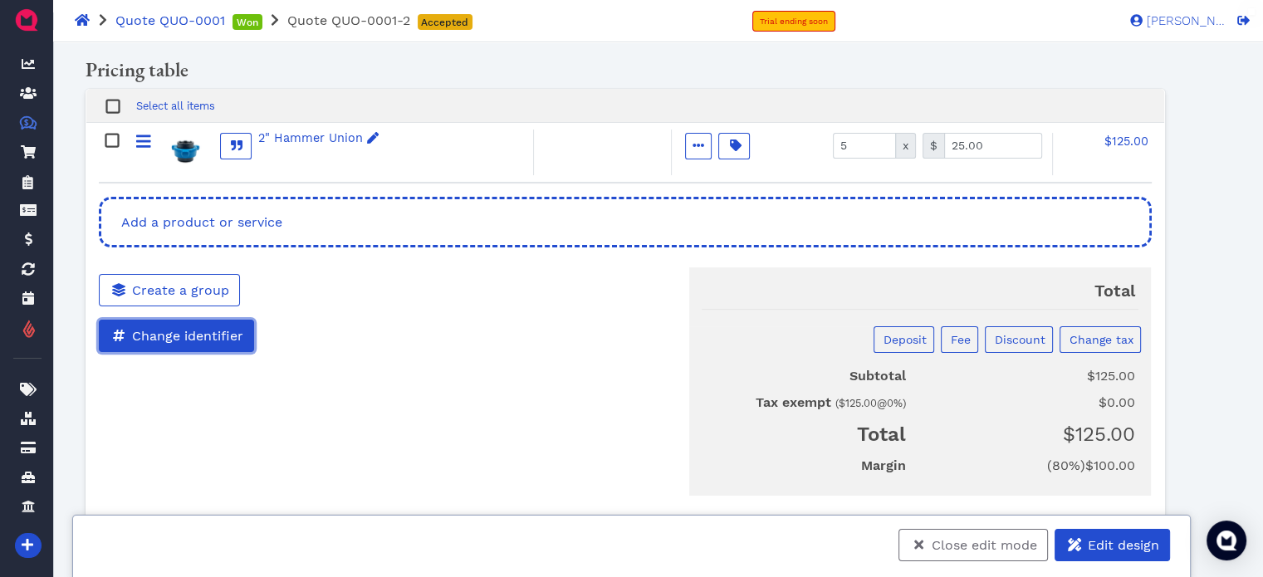
click at [174, 328] on span "Change identifier" at bounding box center [187, 336] width 114 height 16
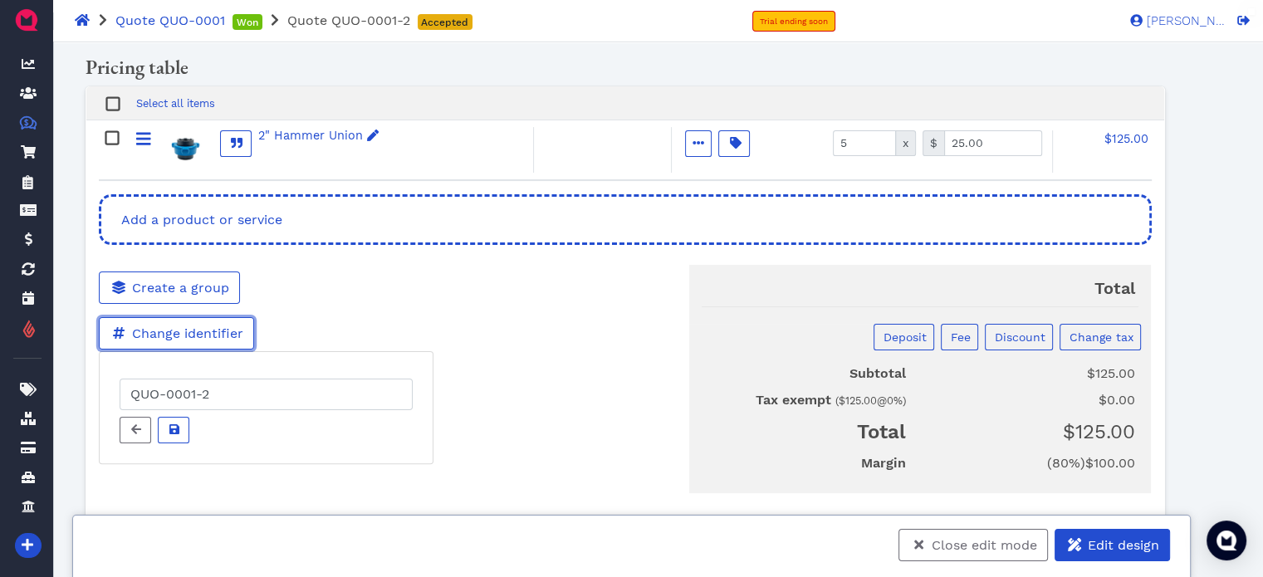
scroll to position [336, 0]
click at [517, 375] on div "Total Deposit Fee Discount Change tax Subtotal $125.00 Tax exempt ( $125.00 @ 0…" at bounding box center [805, 368] width 719 height 248
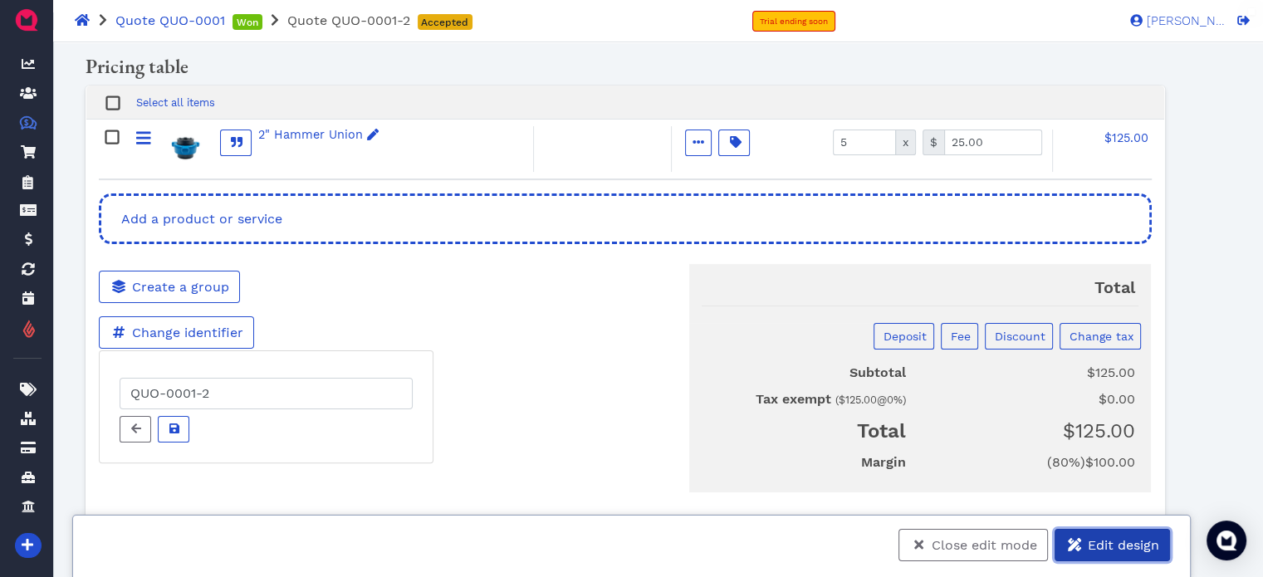
click at [1105, 543] on span "Edit design" at bounding box center [1122, 545] width 74 height 16
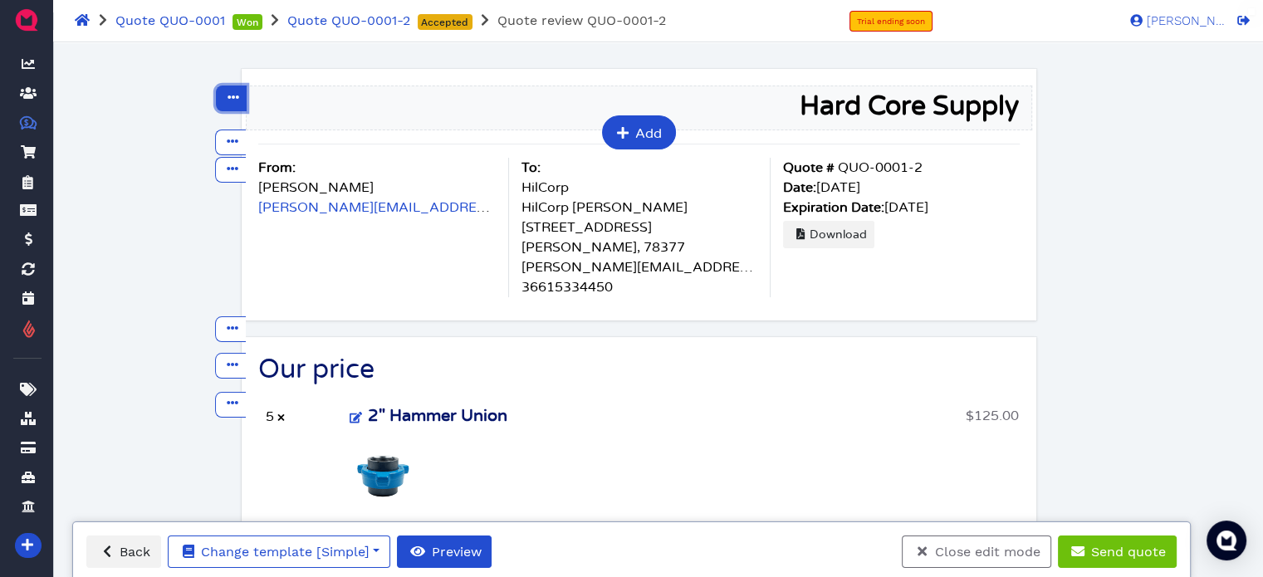
click at [241, 105] on button at bounding box center [231, 99] width 31 height 26
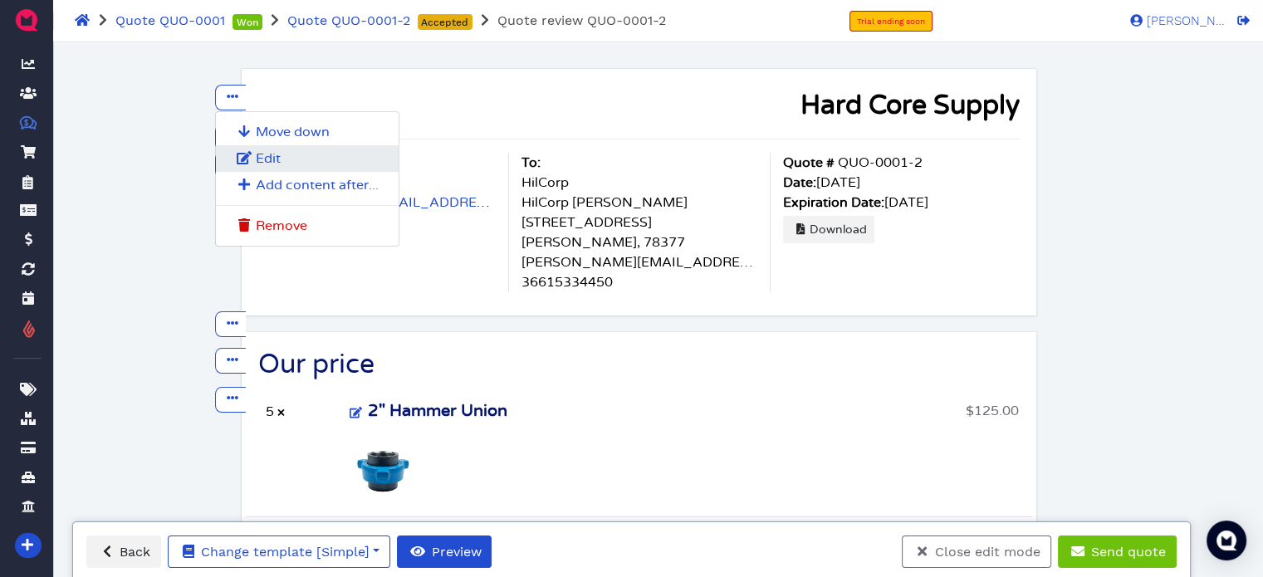
click at [253, 164] on button "Edit" at bounding box center [307, 158] width 183 height 27
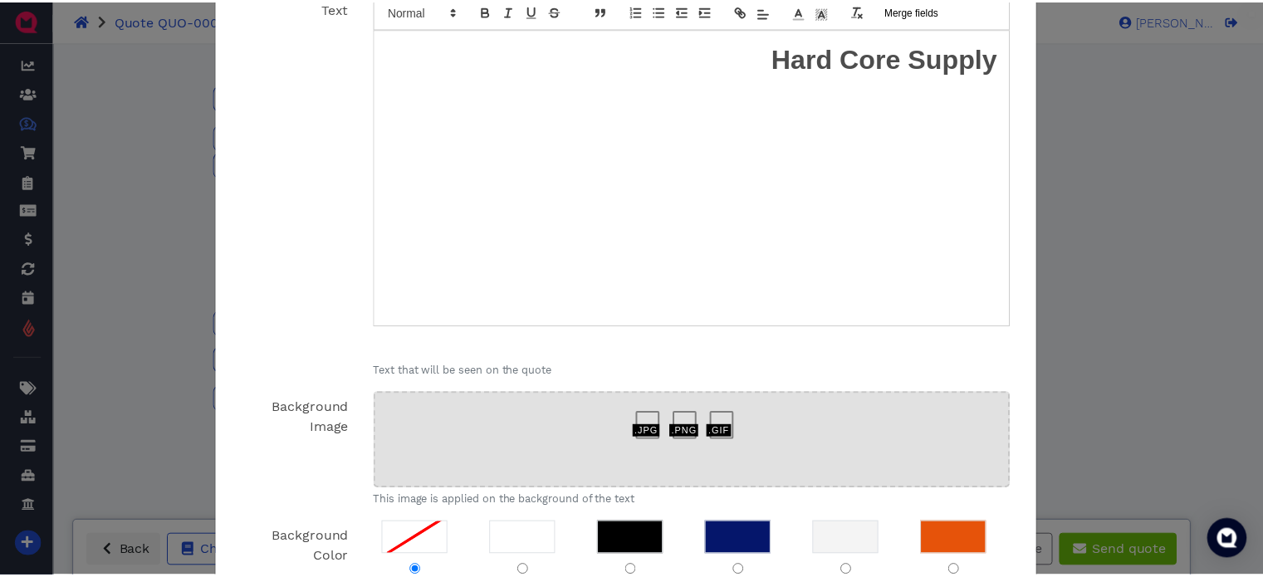
scroll to position [312, 0]
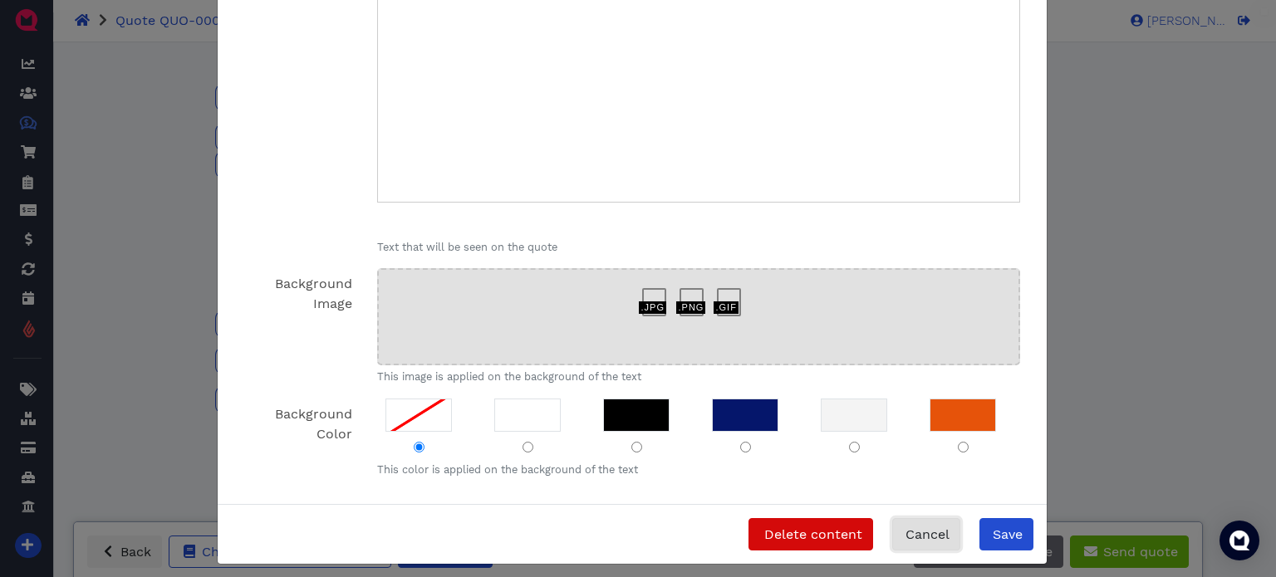
click at [939, 537] on span "Cancel" at bounding box center [926, 535] width 47 height 16
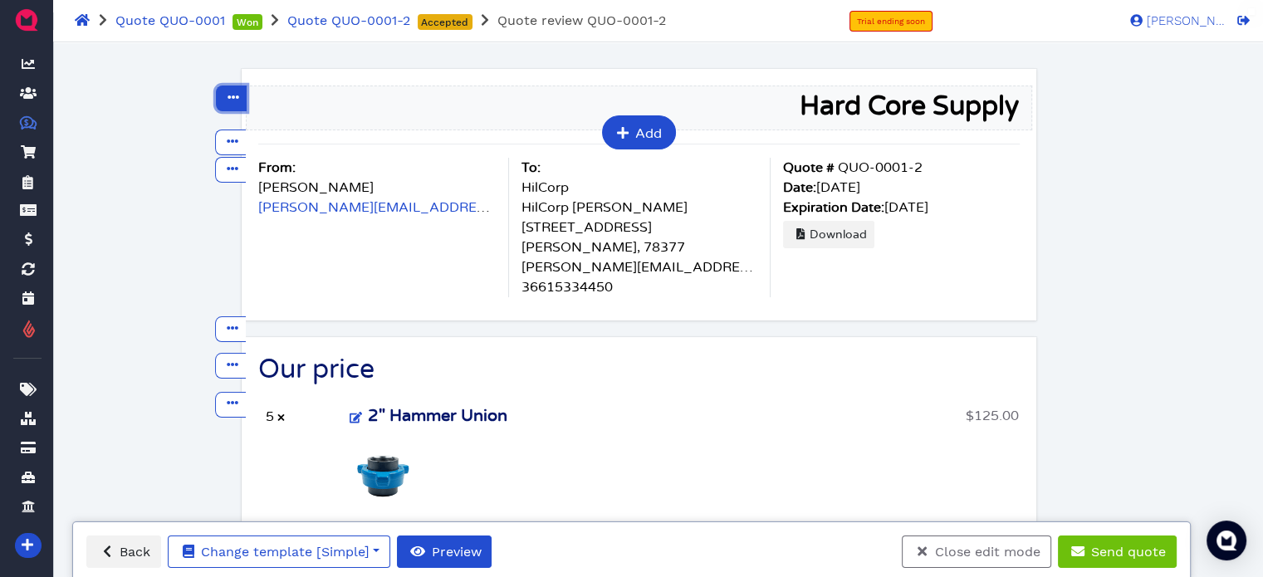
click at [228, 101] on icon at bounding box center [234, 97] width 12 height 12
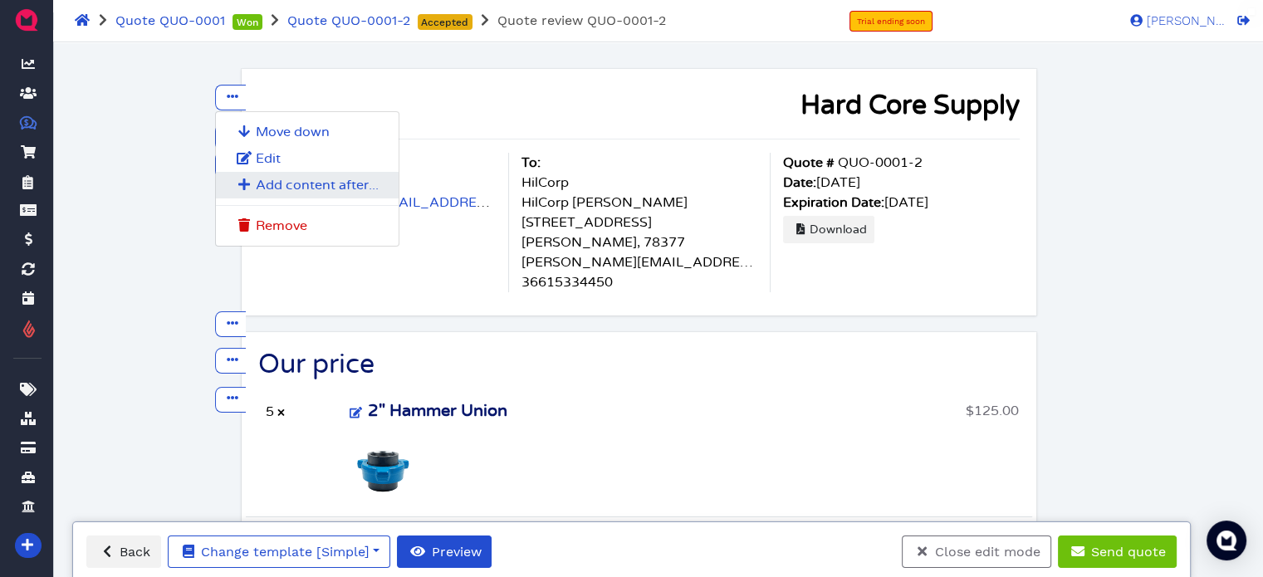
click at [272, 193] on button "Add content after..." at bounding box center [307, 185] width 183 height 27
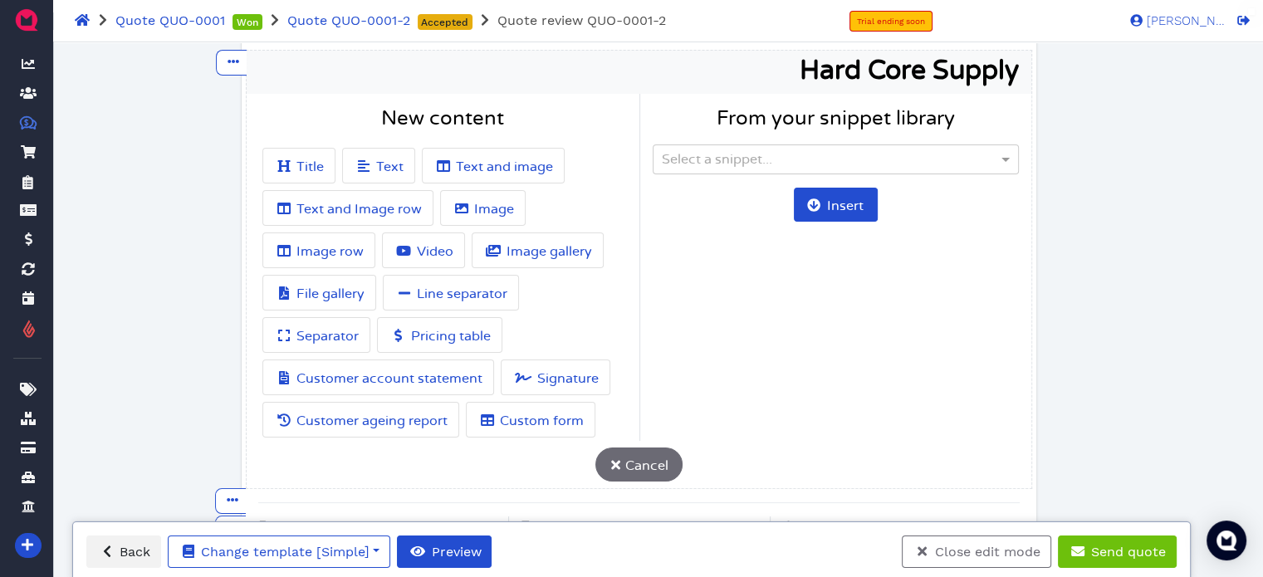
scroll to position [63, 0]
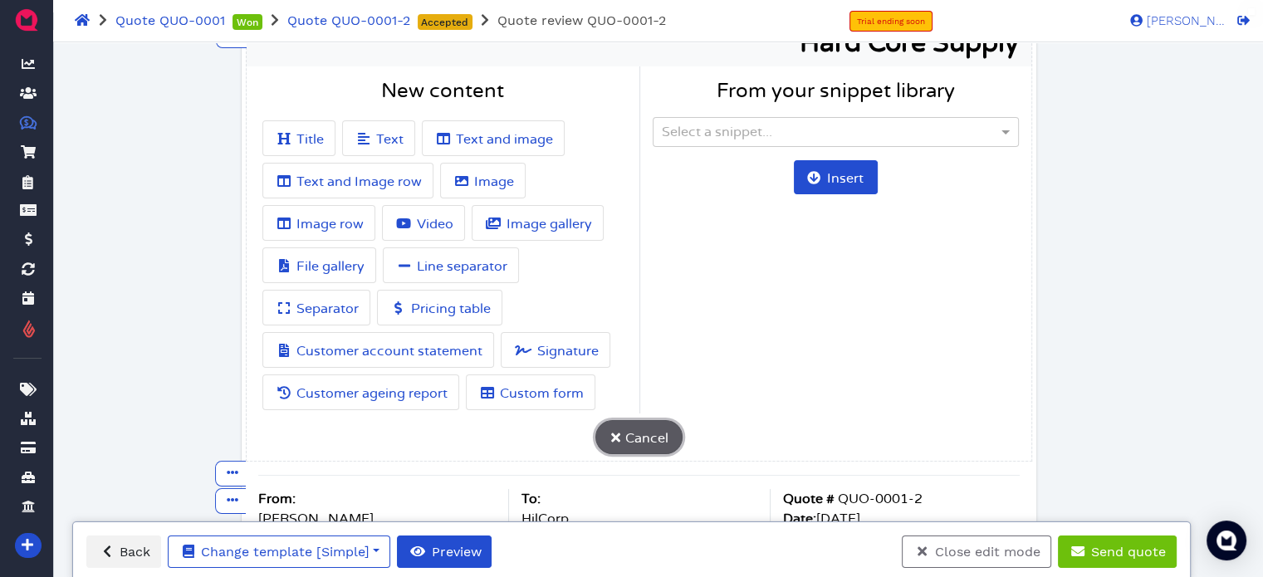
click at [631, 433] on span "Cancel" at bounding box center [646, 438] width 46 height 13
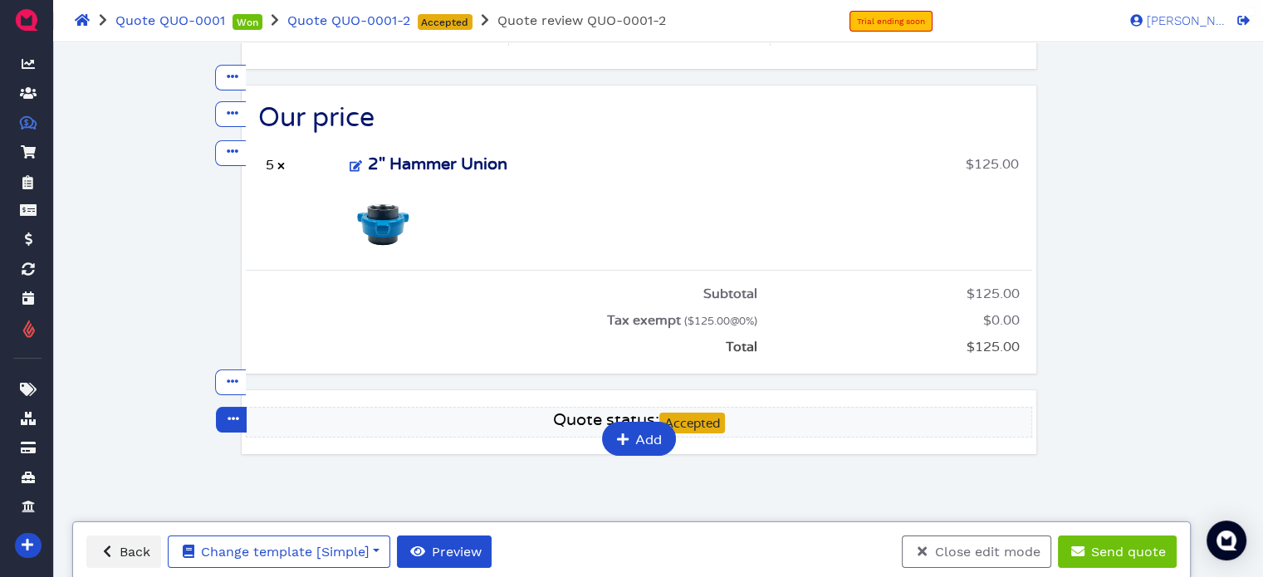
scroll to position [252, 0]
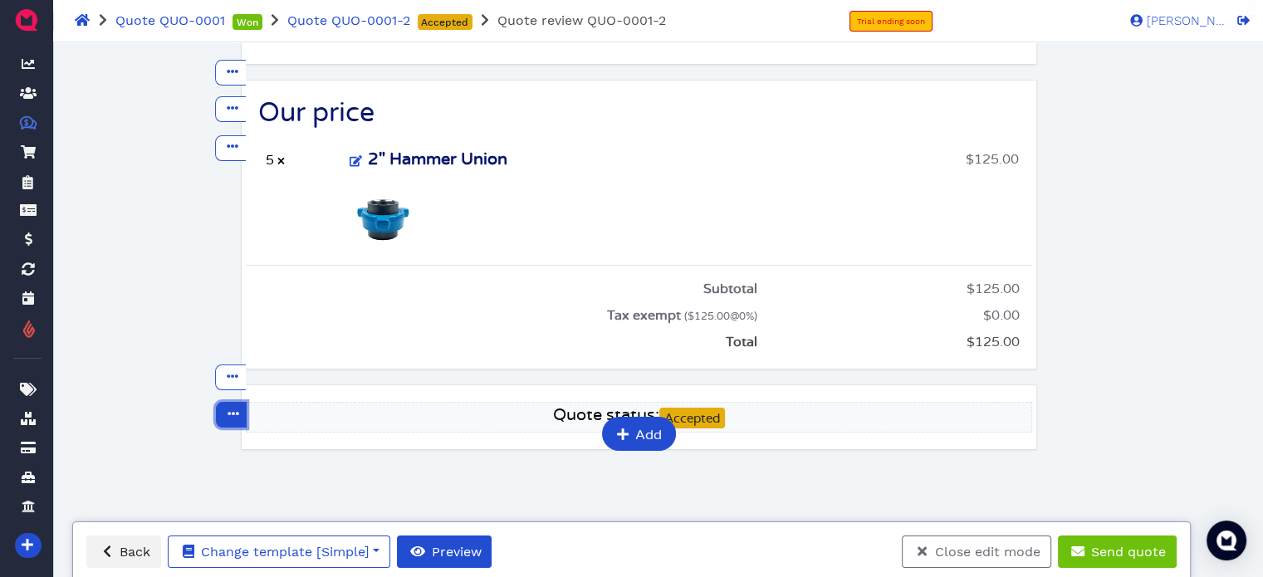
click at [236, 418] on icon at bounding box center [234, 414] width 12 height 12
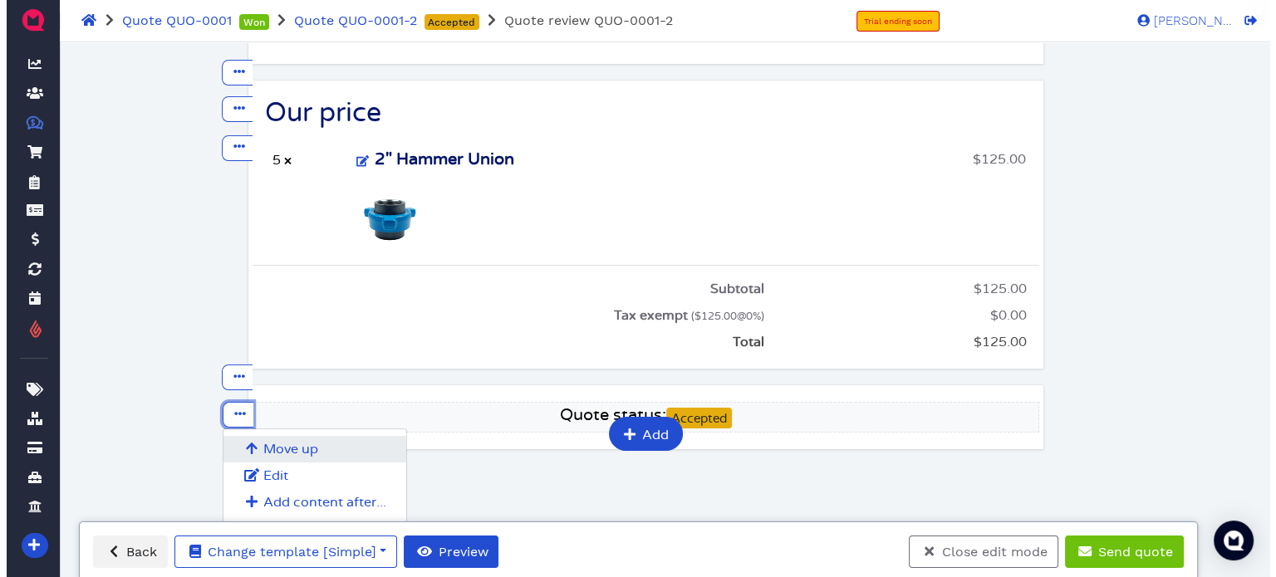
scroll to position [247, 0]
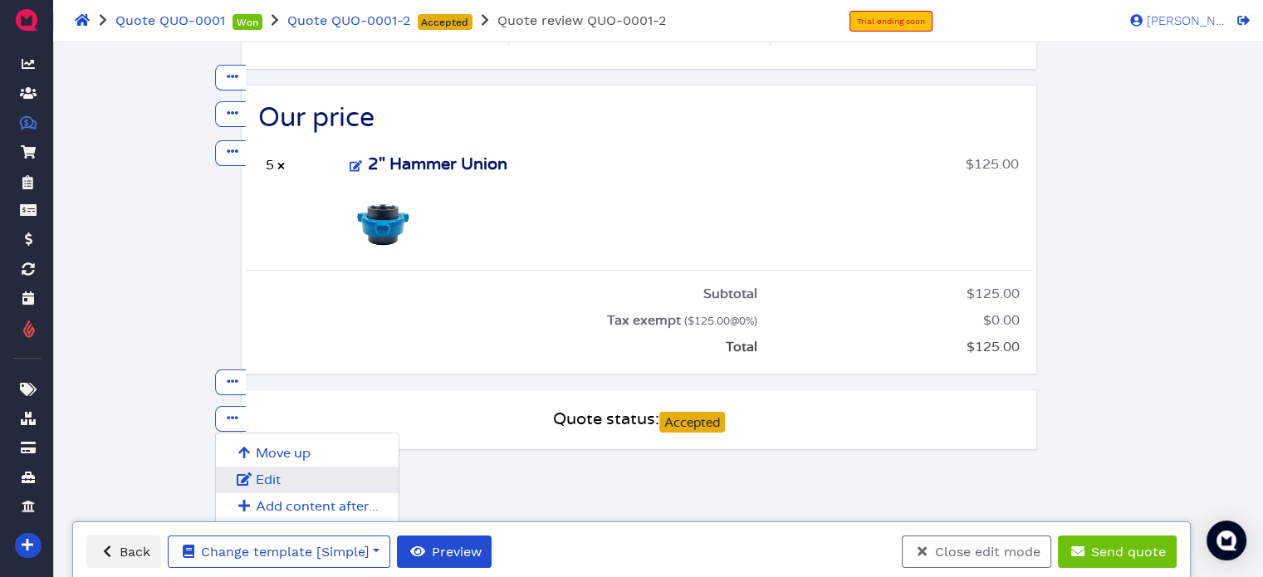
click at [259, 474] on span "Edit" at bounding box center [268, 479] width 25 height 13
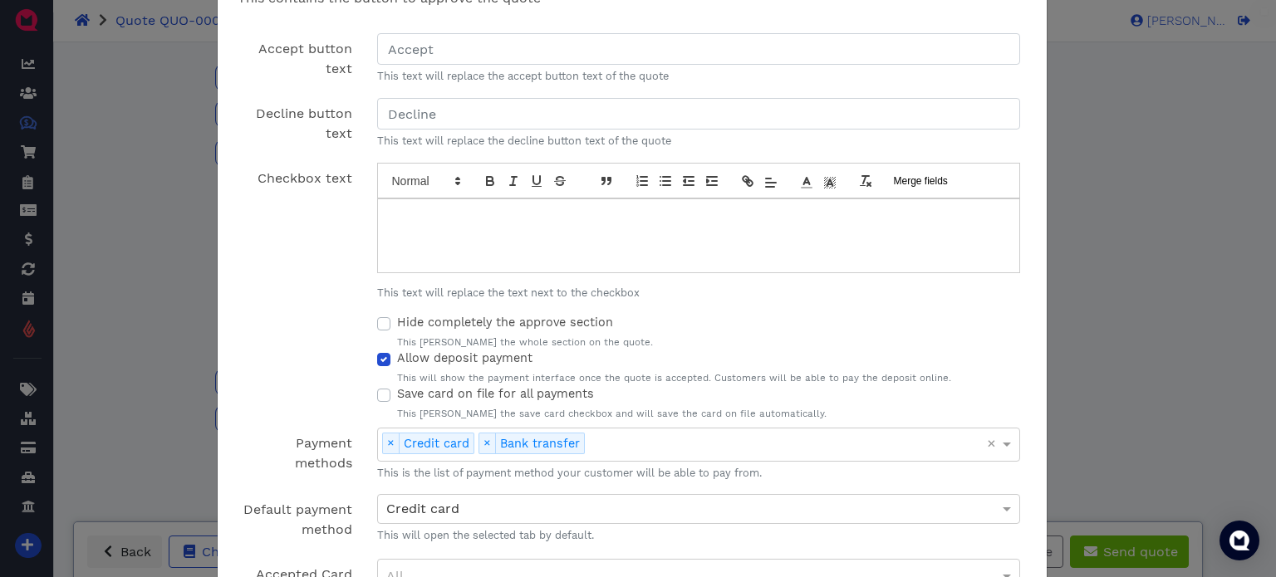
scroll to position [166, 0]
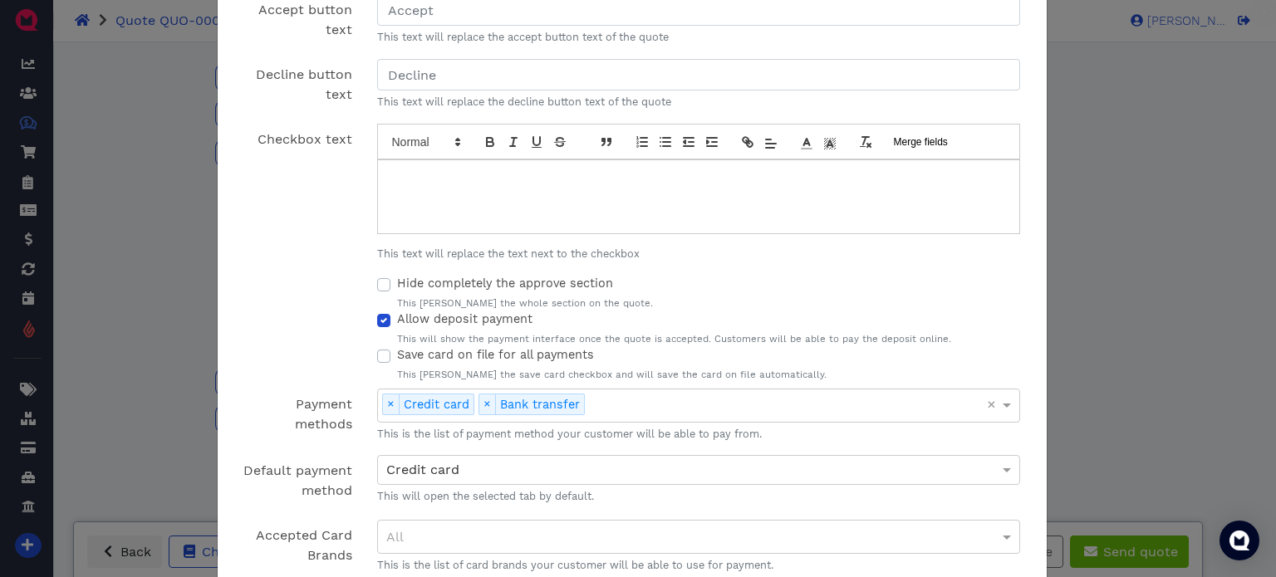
click at [397, 318] on label "Allow deposit payment" at bounding box center [464, 320] width 135 height 18
click at [380, 318] on input "Allow deposit payment" at bounding box center [383, 319] width 13 height 17
checkbox input "false"
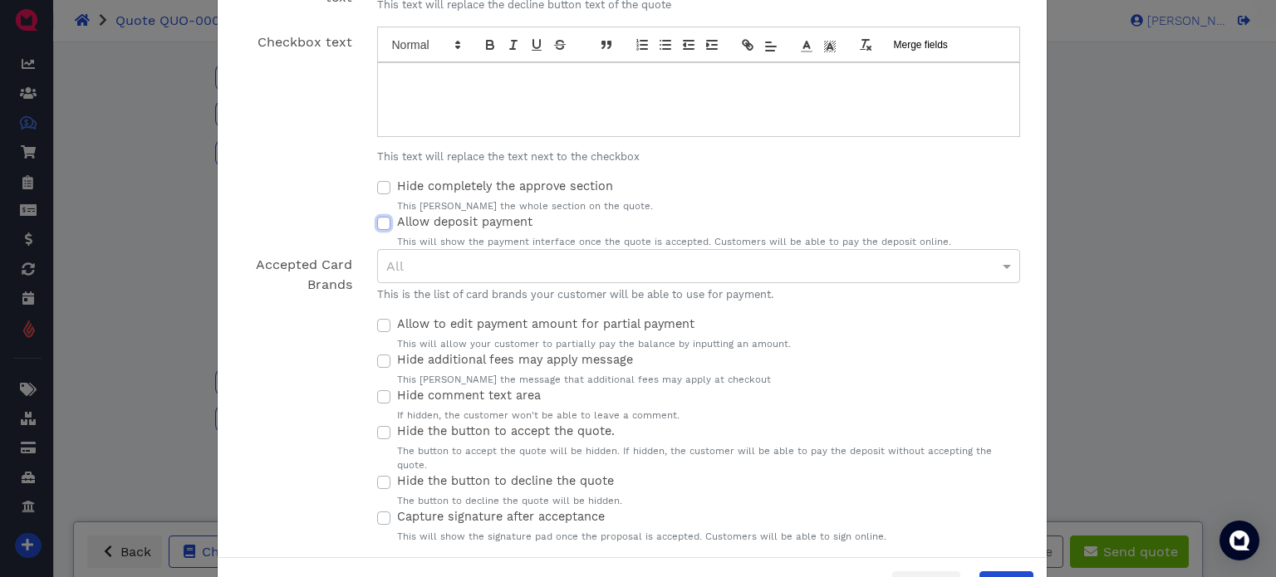
scroll to position [302, 0]
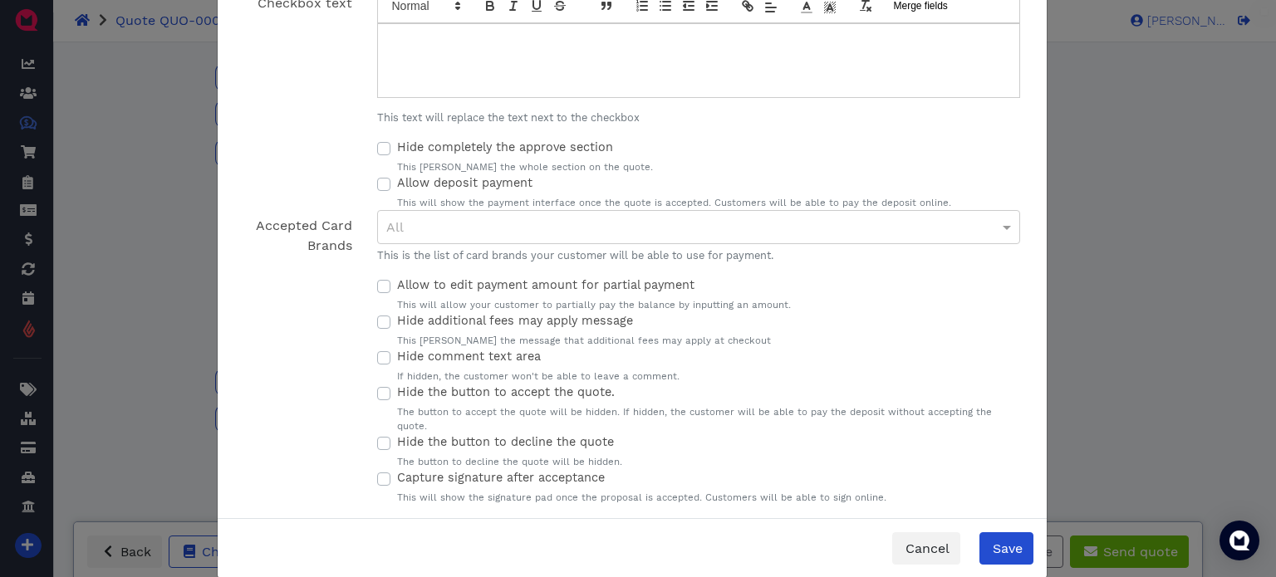
click at [397, 469] on label "Capture signature after acceptance" at bounding box center [501, 478] width 208 height 18
click at [377, 469] on input "Capture signature after acceptance" at bounding box center [383, 477] width 13 height 17
checkbox input "true"
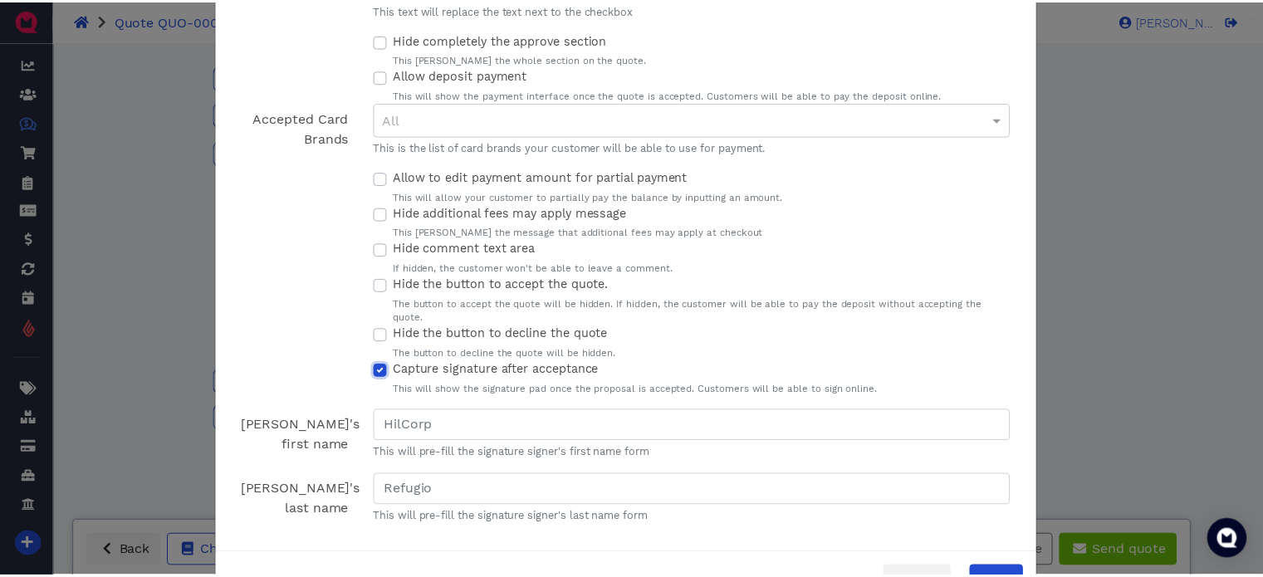
scroll to position [445, 0]
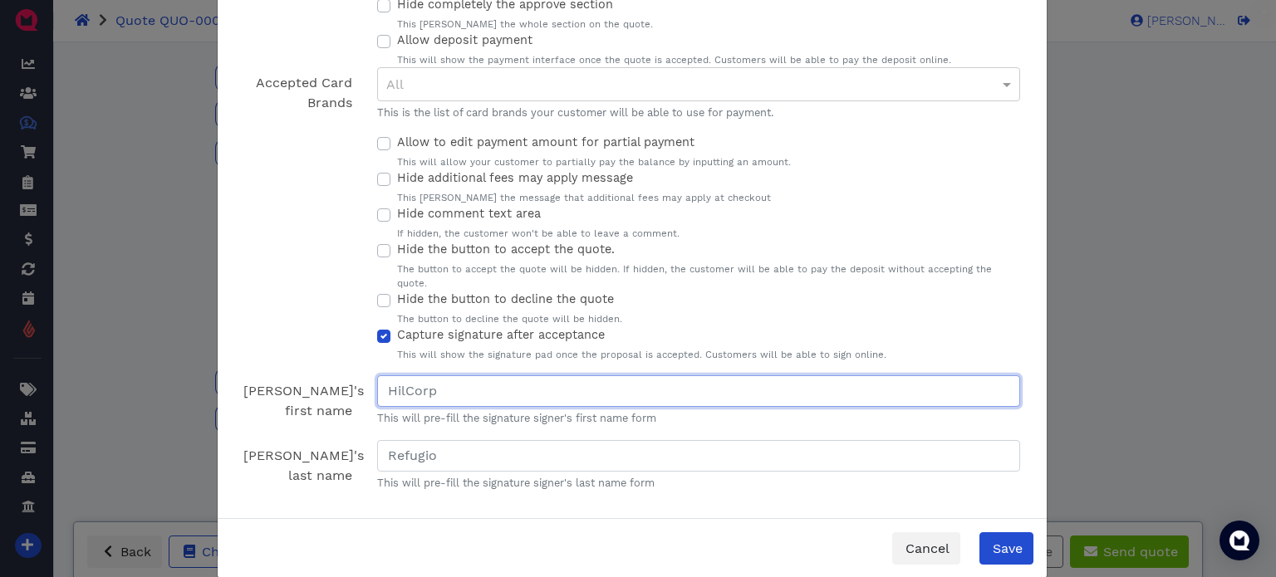
click at [445, 375] on input "Signer's first name" at bounding box center [699, 391] width 644 height 32
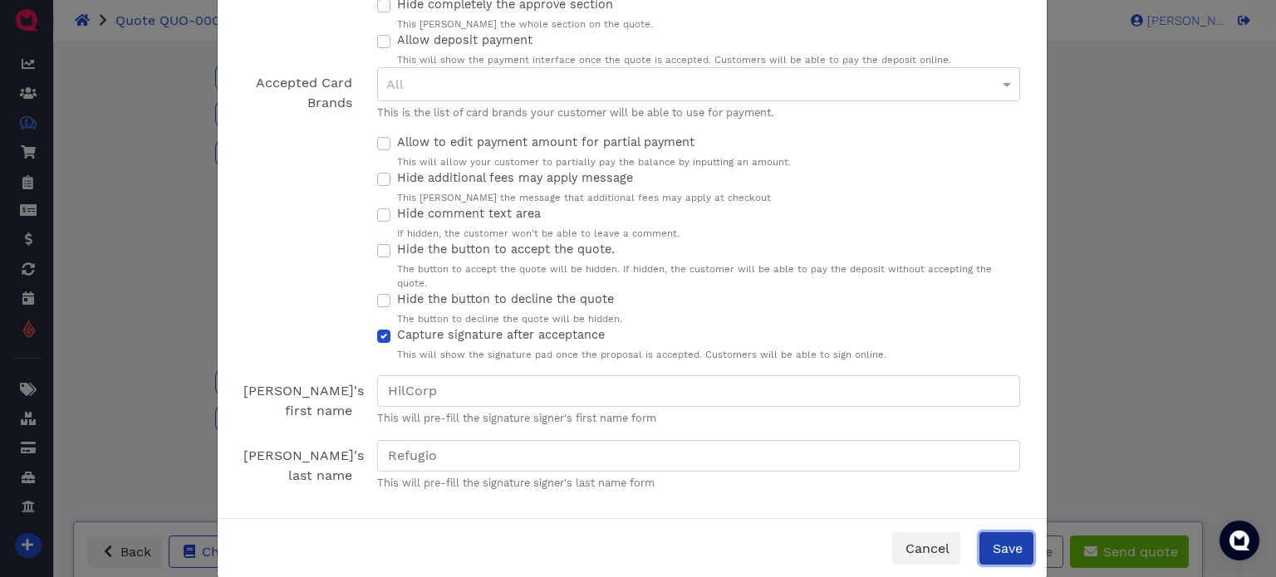
click at [990, 541] on span "Save" at bounding box center [1006, 549] width 32 height 16
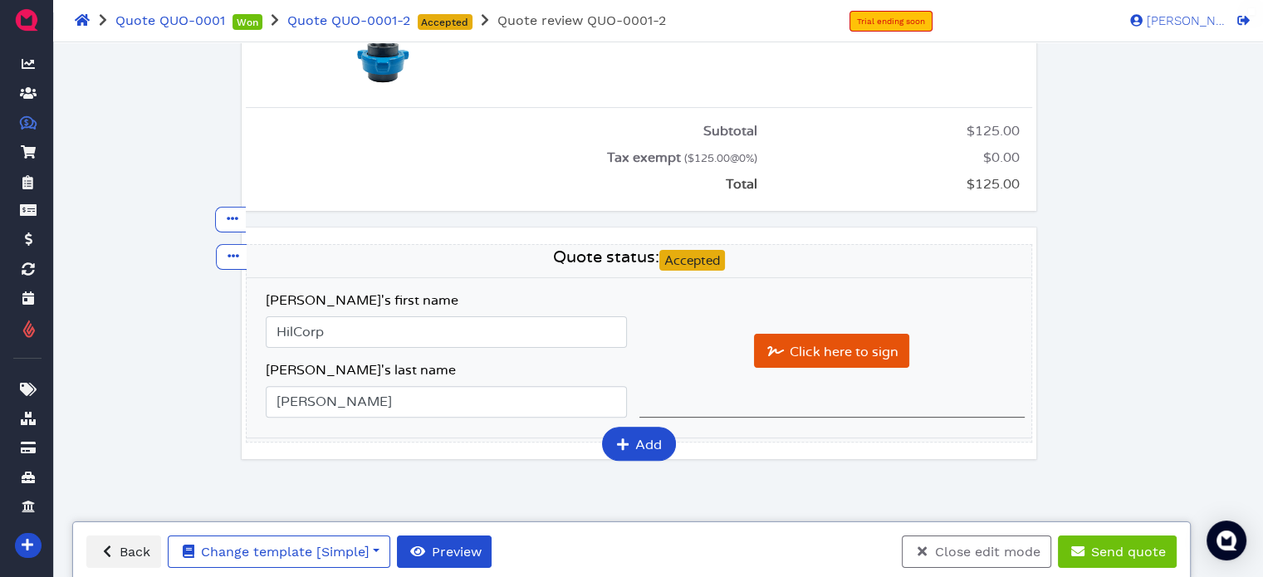
scroll to position [413, 0]
